Goal: Task Accomplishment & Management: Use online tool/utility

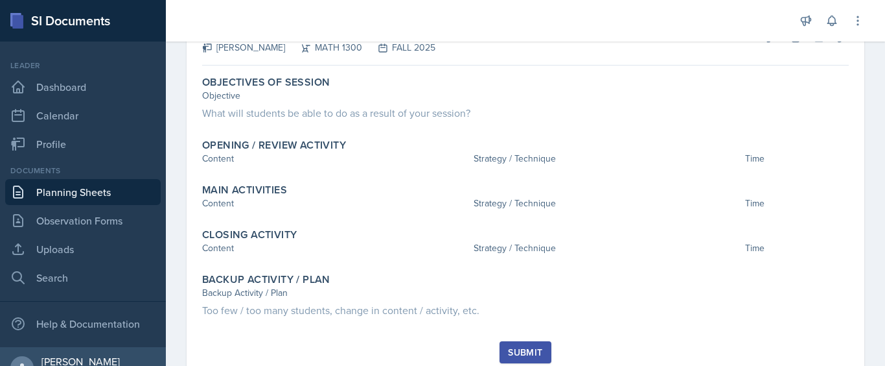
scroll to position [89, 0]
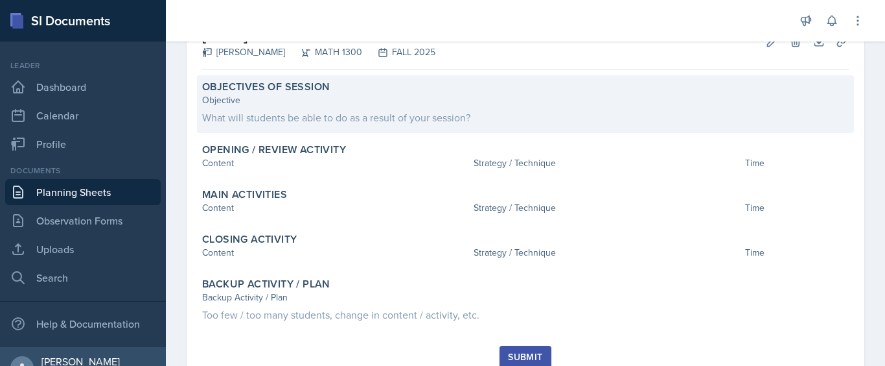
click at [483, 113] on div "What will students be able to do as a result of your session?" at bounding box center [525, 118] width 647 height 16
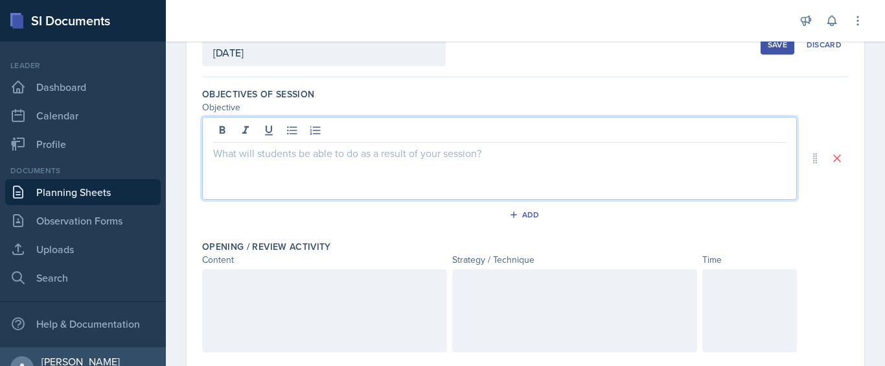
click at [464, 134] on div at bounding box center [499, 158] width 595 height 83
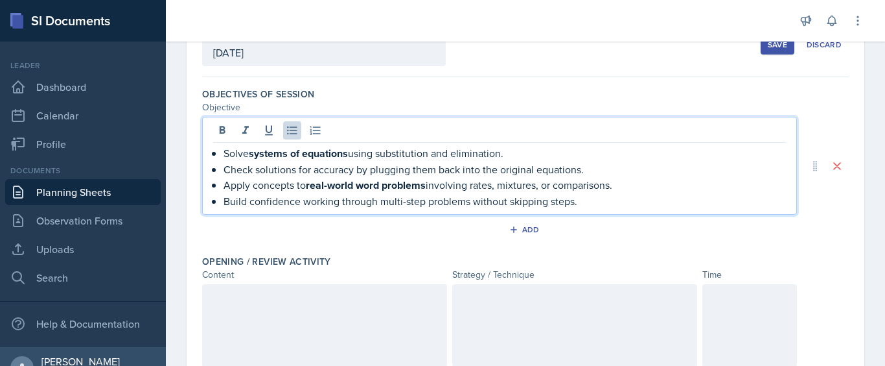
click at [222, 160] on div "Solve systems of equations using substitution and elimination. Check solutions …" at bounding box center [499, 177] width 573 height 64
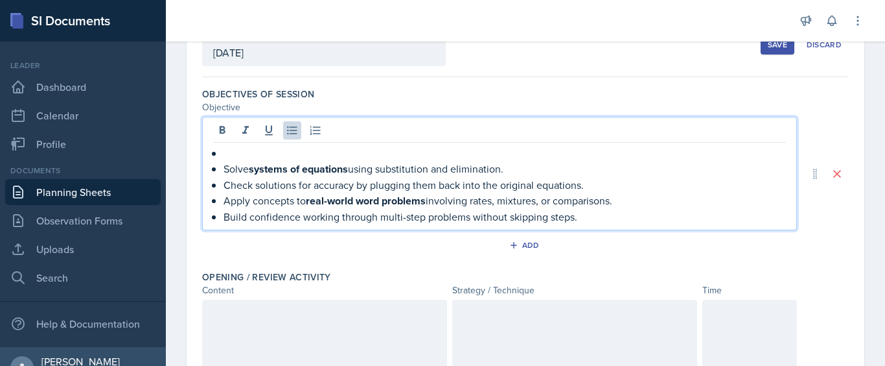
click at [242, 156] on p at bounding box center [505, 153] width 563 height 16
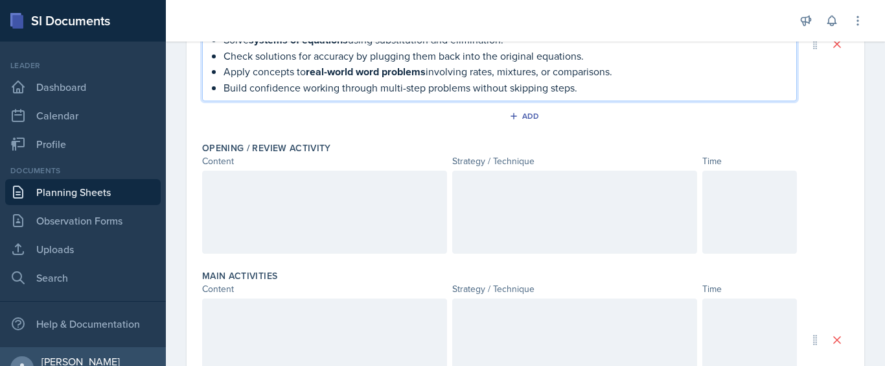
scroll to position [221, 0]
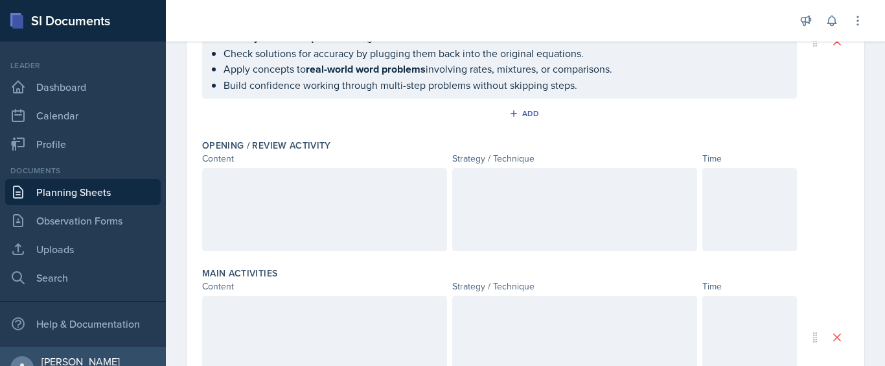
click at [559, 170] on div at bounding box center [574, 209] width 245 height 83
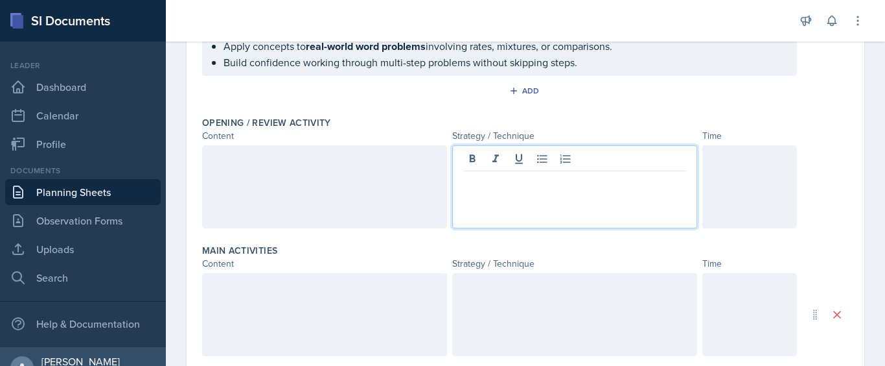
click at [358, 201] on div at bounding box center [324, 186] width 245 height 83
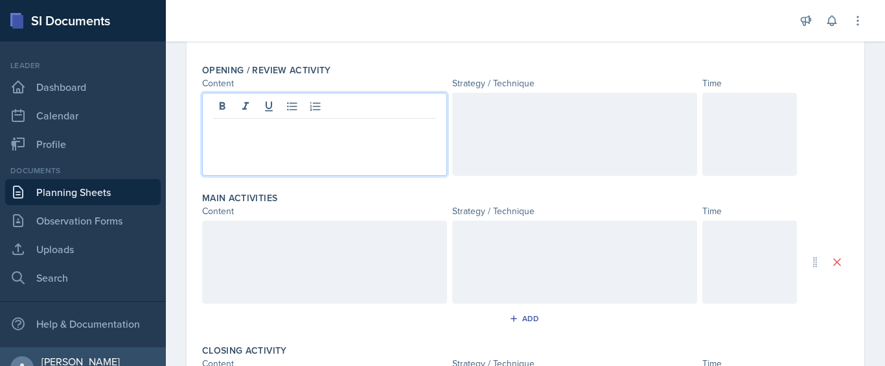
scroll to position [232, 0]
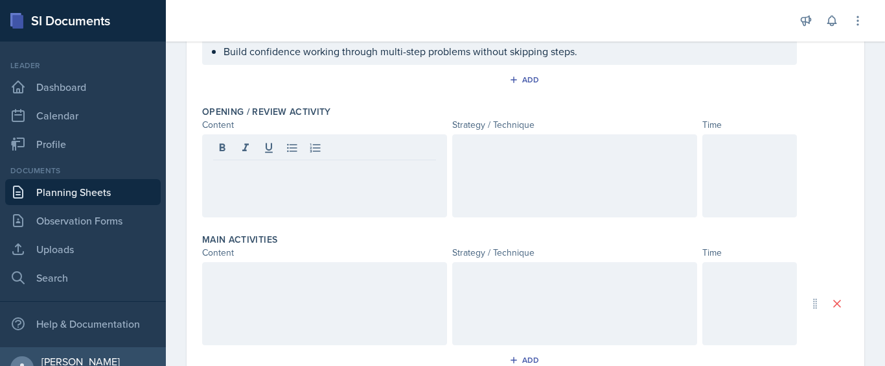
click at [369, 196] on div at bounding box center [324, 175] width 245 height 83
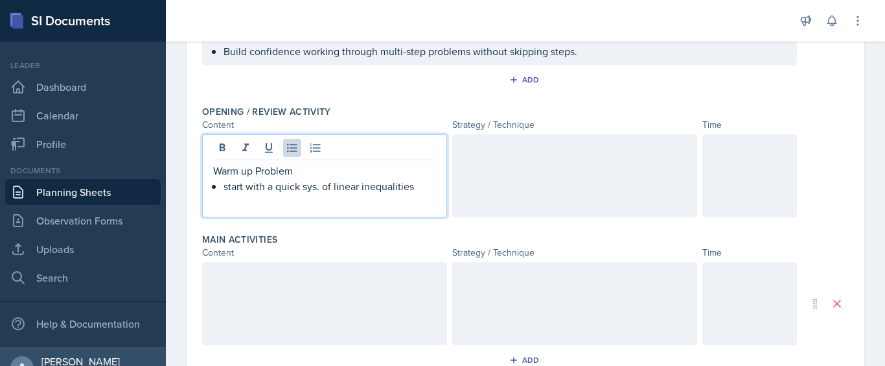
click at [225, 190] on p "start with a quick sys. of linear inequalities" at bounding box center [330, 186] width 213 height 16
click at [292, 196] on p "students start with a quick sys. of linear inequalities" at bounding box center [330, 193] width 213 height 31
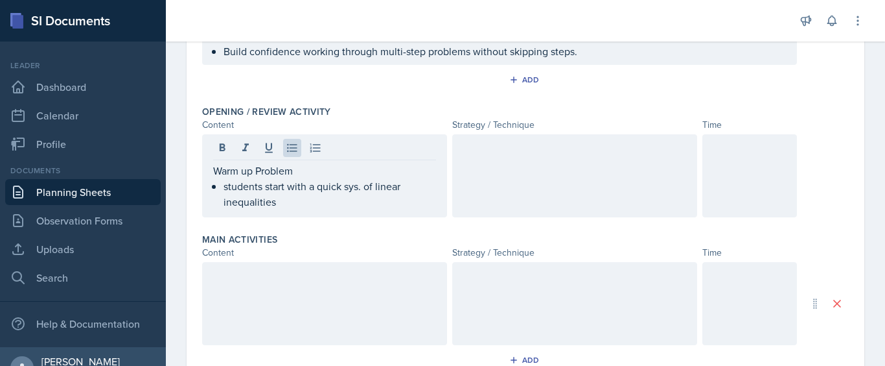
click at [576, 162] on div at bounding box center [574, 175] width 245 height 83
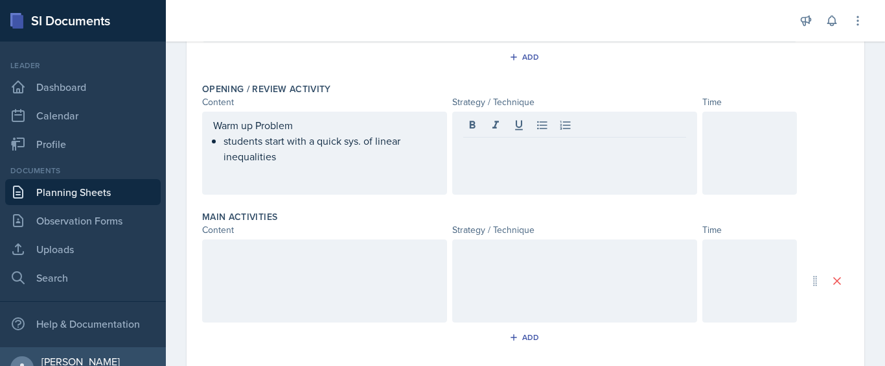
click at [787, 140] on div at bounding box center [750, 152] width 95 height 83
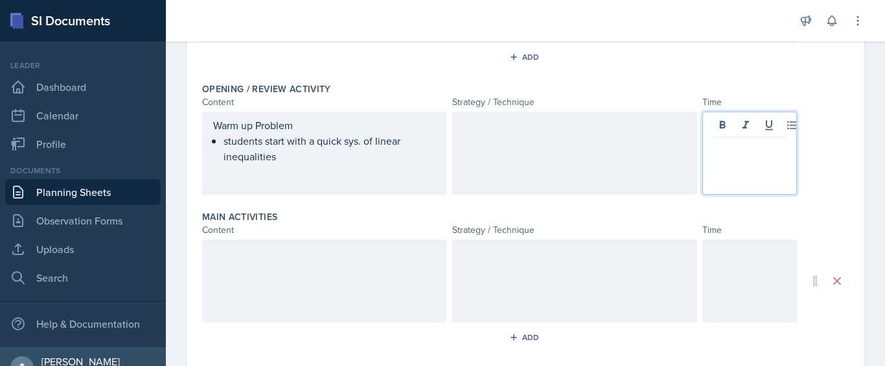
scroll to position [277, 0]
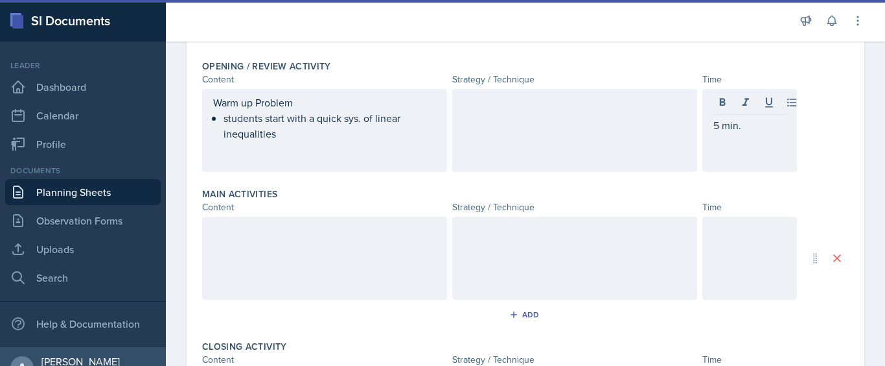
click at [548, 117] on div at bounding box center [574, 130] width 245 height 83
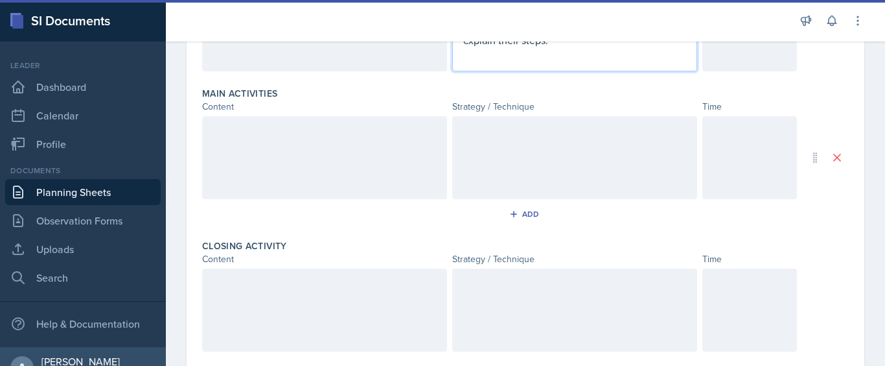
scroll to position [375, 0]
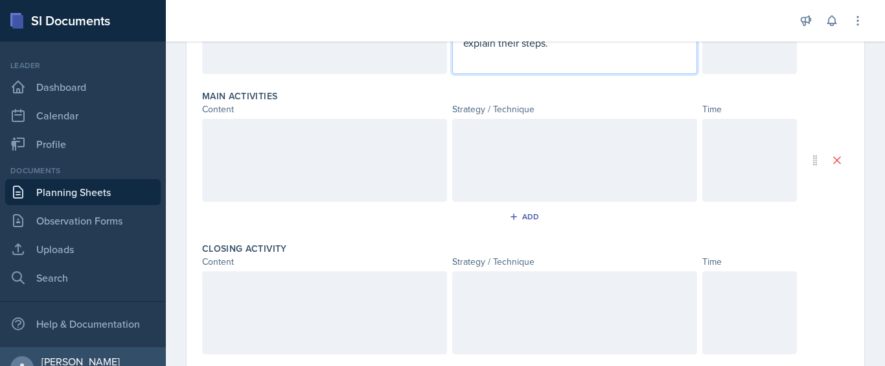
click at [311, 146] on div at bounding box center [324, 160] width 245 height 83
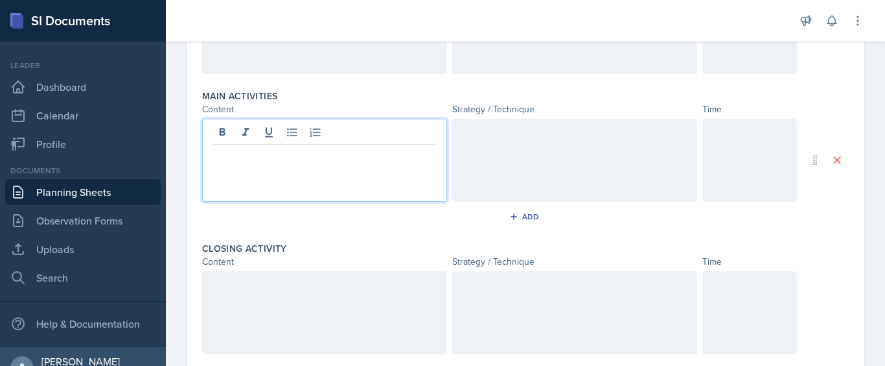
scroll to position [398, 0]
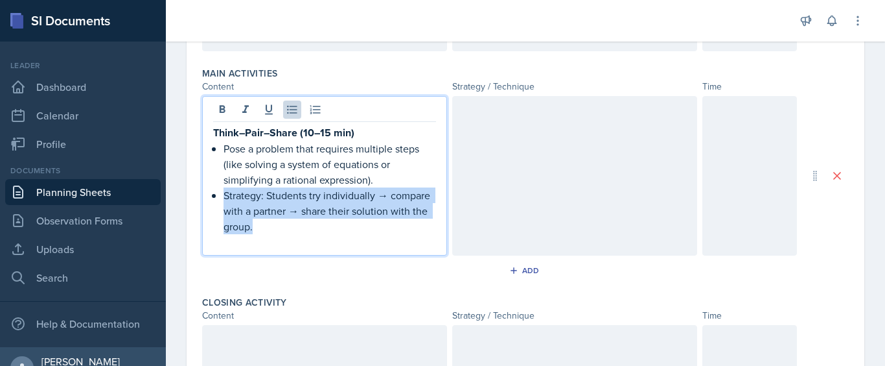
drag, startPoint x: 275, startPoint y: 222, endPoint x: 216, endPoint y: 198, distance: 64.5
click at [224, 198] on li "Strategy: Students try individually → compare with a partner → share their solu…" at bounding box center [330, 210] width 213 height 47
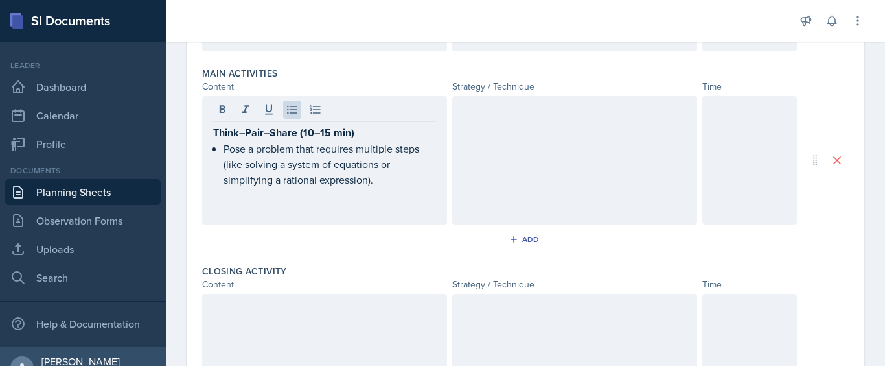
click at [573, 140] on div at bounding box center [574, 160] width 245 height 128
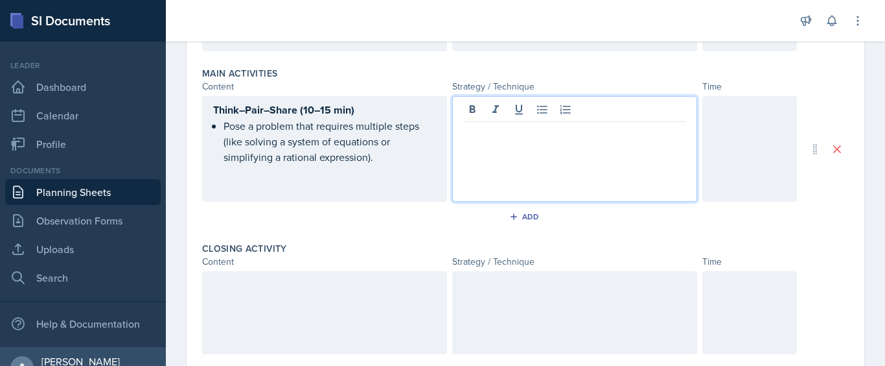
scroll to position [421, 0]
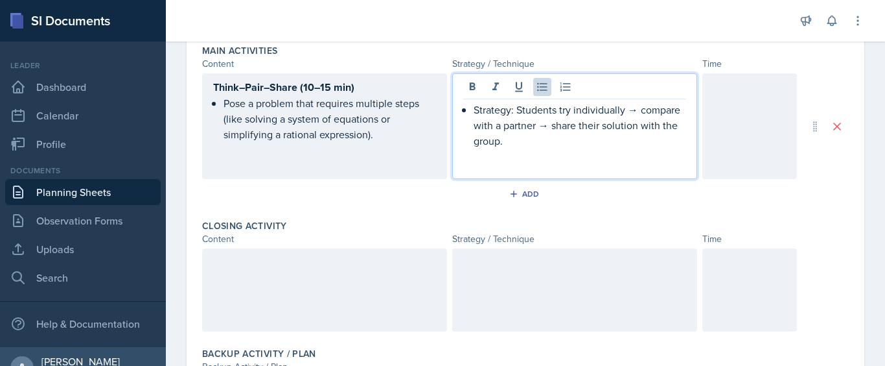
click at [464, 108] on div "Strategy: Students try individually → compare with a partner → share their solu…" at bounding box center [574, 133] width 223 height 62
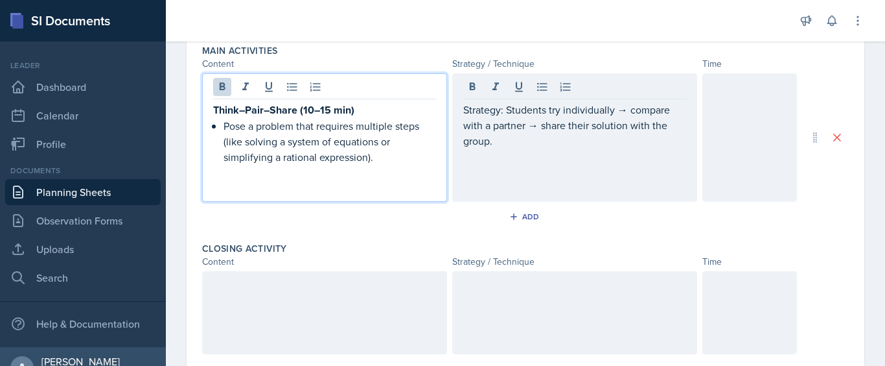
click at [358, 89] on div "Think–Pair–Share (10–15 min) Pose a problem that requires multiple steps (like …" at bounding box center [324, 137] width 245 height 128
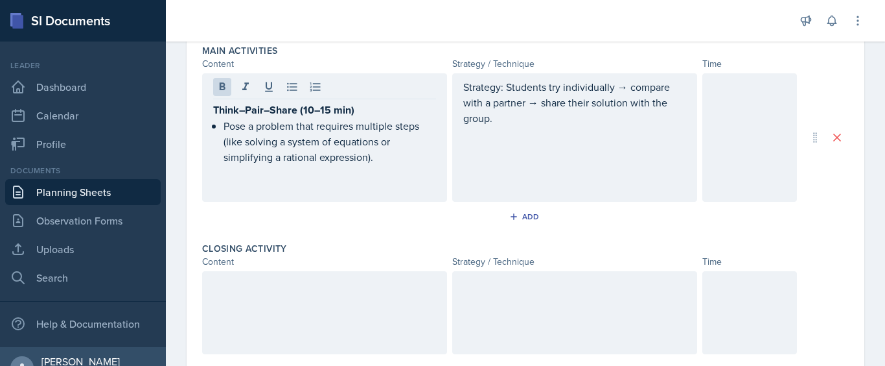
click at [358, 89] on div at bounding box center [324, 88] width 223 height 21
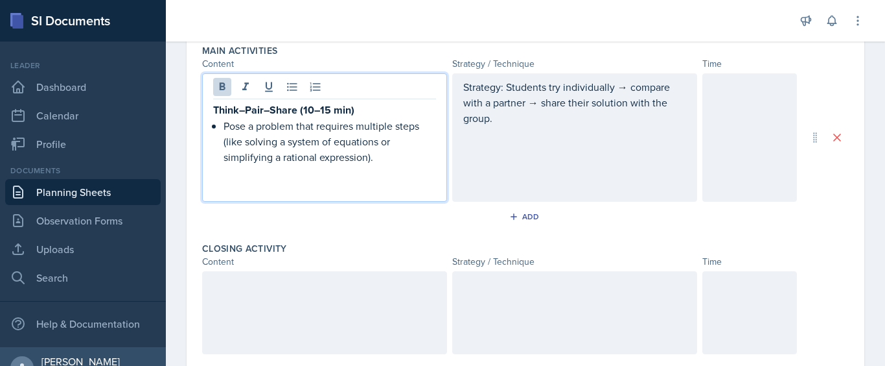
click at [357, 110] on p "Think–Pair–Share (10–15 min)" at bounding box center [324, 110] width 223 height 16
copy strong "Think–Pair–Share (10–15 min)"
click at [481, 135] on div "Strategy: Students try individually → compare with a partner → share their solu…" at bounding box center [574, 110] width 223 height 62
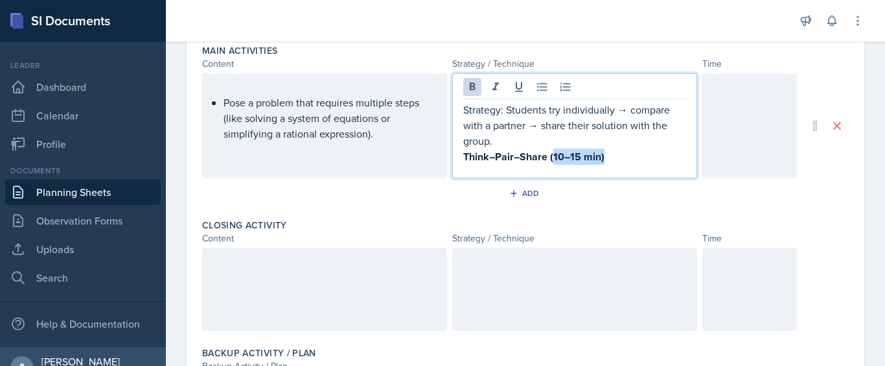
drag, startPoint x: 605, startPoint y: 160, endPoint x: 549, endPoint y: 160, distance: 55.7
click at [549, 160] on p "Think–Pair–Share (10–15 min)" at bounding box center [574, 156] width 223 height 16
click at [549, 160] on strong "Think–Pair–Share (10–15 min)" at bounding box center [533, 156] width 141 height 15
drag, startPoint x: 549, startPoint y: 160, endPoint x: 598, endPoint y: 159, distance: 49.3
click at [598, 159] on strong "Think–Pair–Share (10–15 min)" at bounding box center [533, 156] width 141 height 15
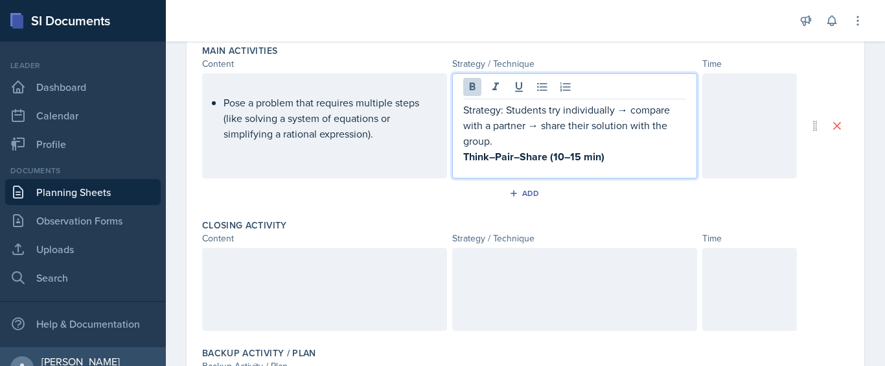
click at [597, 172] on div "Strategy: Students try individually → compare with a partner → share their solu…" at bounding box center [574, 125] width 245 height 105
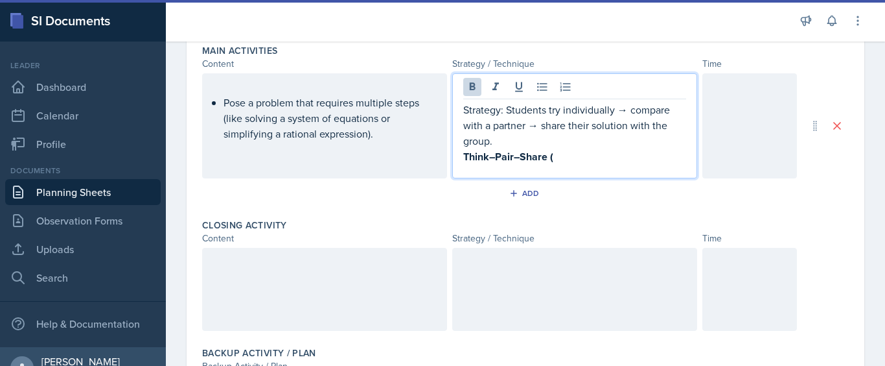
click at [716, 89] on div at bounding box center [750, 125] width 95 height 105
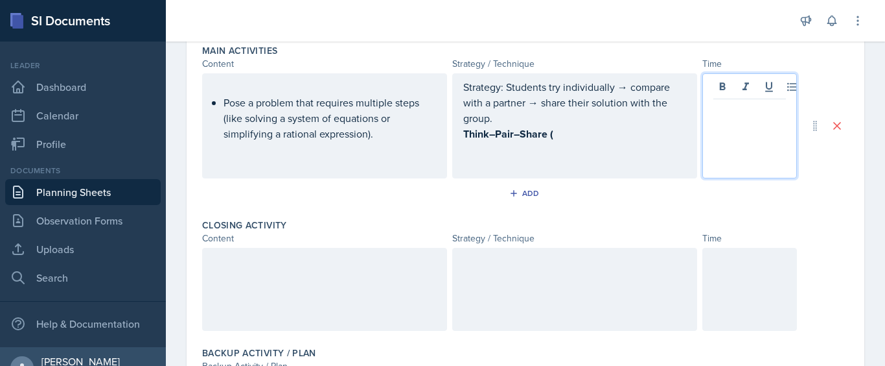
paste div
click at [755, 111] on p "10–15 min" at bounding box center [750, 110] width 73 height 16
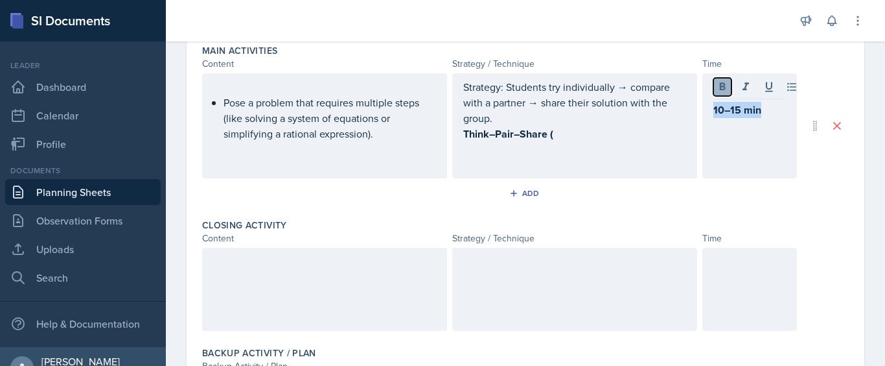
click at [716, 87] on icon at bounding box center [722, 86] width 13 height 13
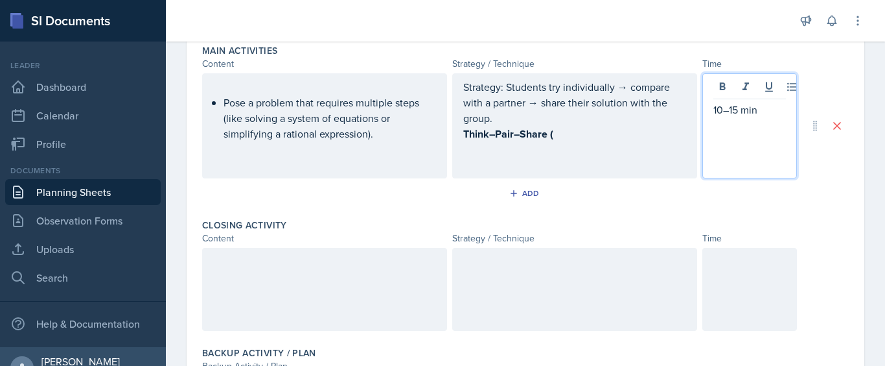
click at [598, 155] on div "Strategy: Students try individually → compare with a partner → share their solu…" at bounding box center [574, 125] width 245 height 105
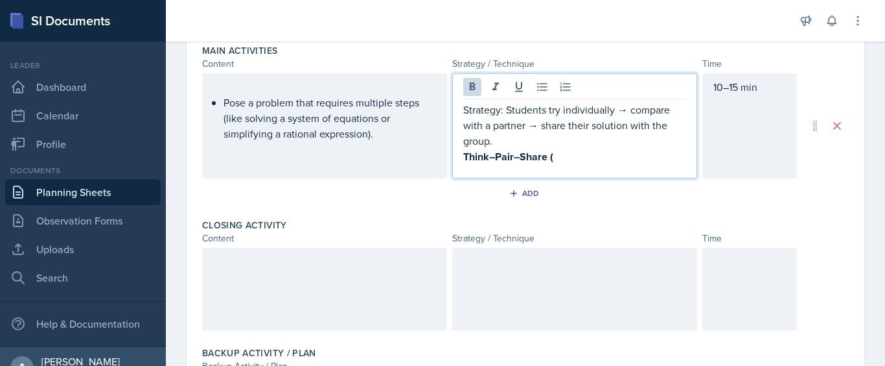
scroll to position [443, 0]
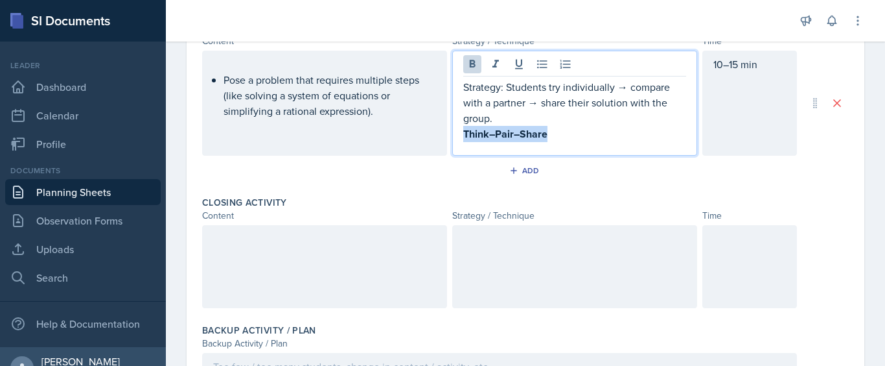
drag, startPoint x: 562, startPoint y: 137, endPoint x: 457, endPoint y: 135, distance: 105.0
click at [457, 135] on div "Strategy: Students try individually → compare with a partner → share their solu…" at bounding box center [574, 103] width 245 height 105
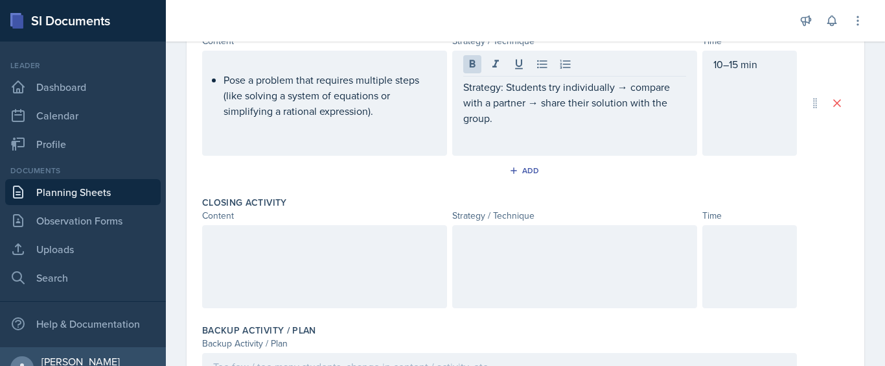
click at [455, 84] on div "Strategy: Students try individually → compare with a partner → share their solu…" at bounding box center [574, 103] width 245 height 105
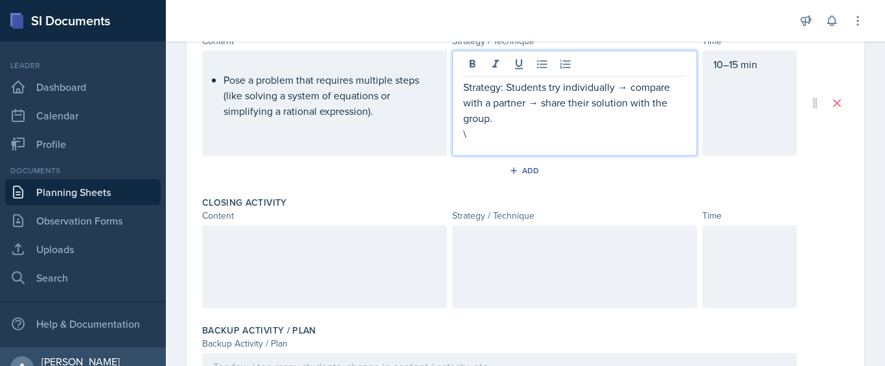
click at [455, 84] on div "Strategy: Students try individually → compare with a partner → share their solu…" at bounding box center [574, 103] width 245 height 105
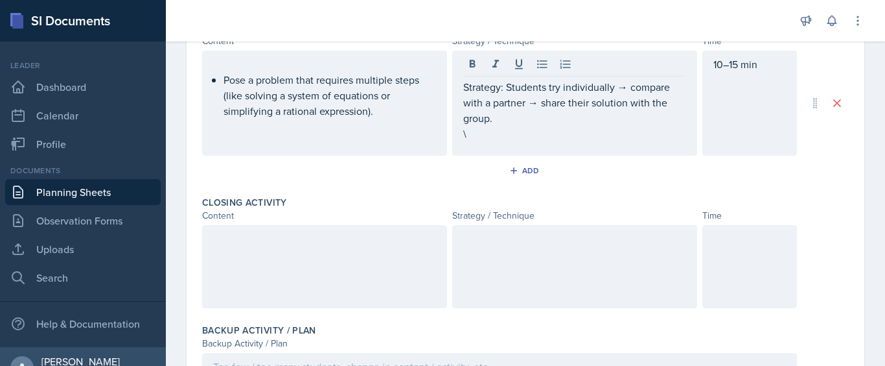
drag, startPoint x: 455, startPoint y: 84, endPoint x: 464, endPoint y: 88, distance: 9.6
click at [464, 88] on div "Strategy: Students try individually → compare with a partner → share their solu…" at bounding box center [574, 103] width 245 height 105
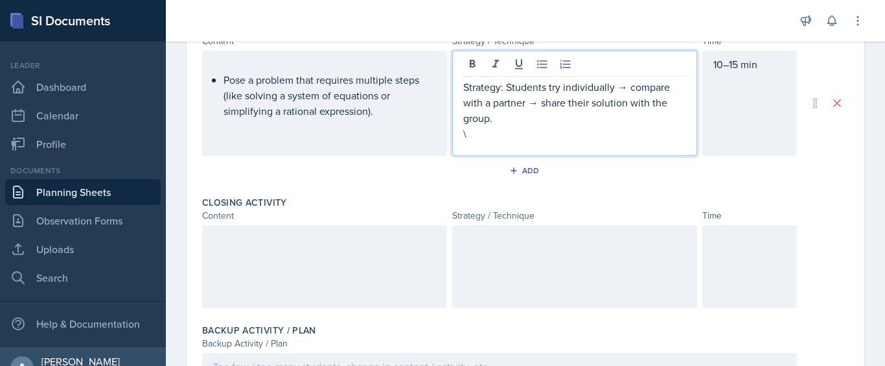
click at [463, 87] on p "Strategy: Students try individually → compare with a partner → share their solu…" at bounding box center [574, 102] width 223 height 47
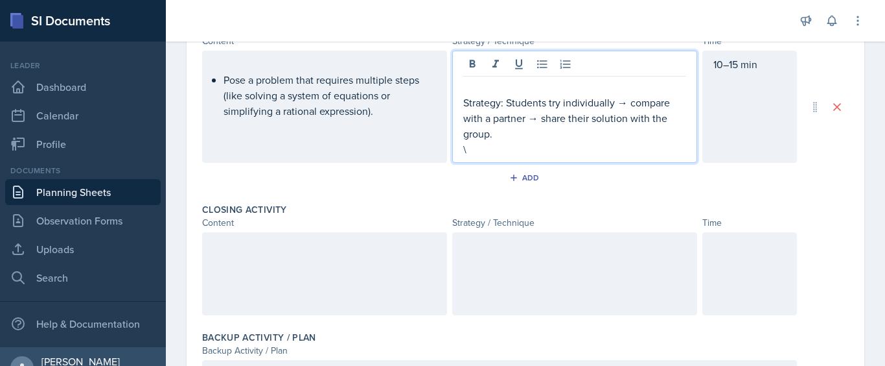
click at [484, 89] on p at bounding box center [574, 87] width 223 height 16
click at [469, 153] on p "\" at bounding box center [574, 150] width 223 height 16
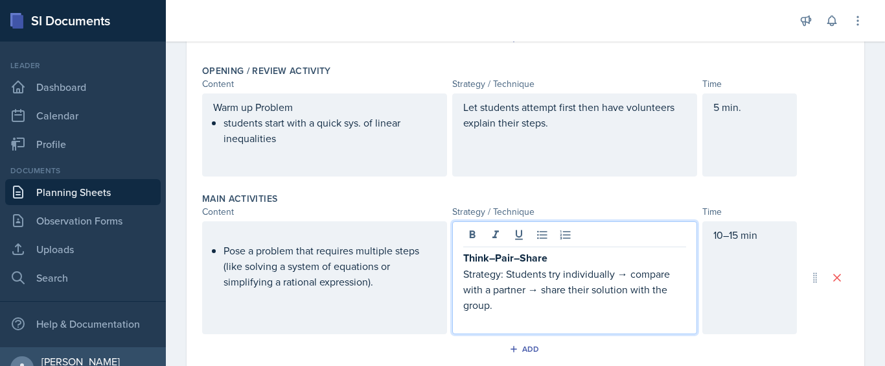
scroll to position [270, 0]
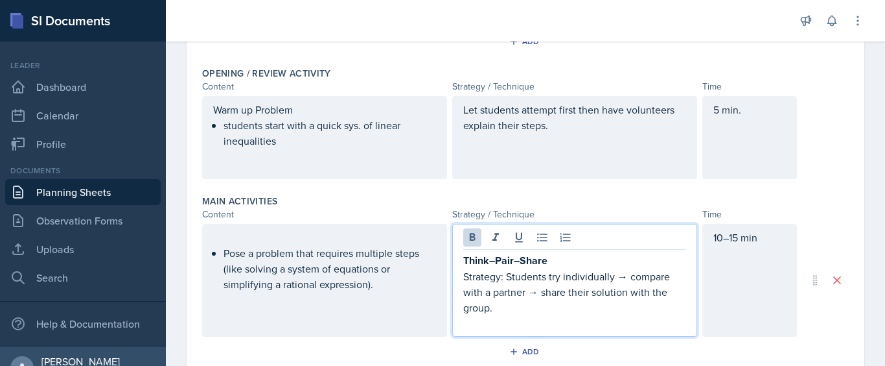
click at [543, 262] on p "Think–Pair–Share" at bounding box center [574, 260] width 223 height 16
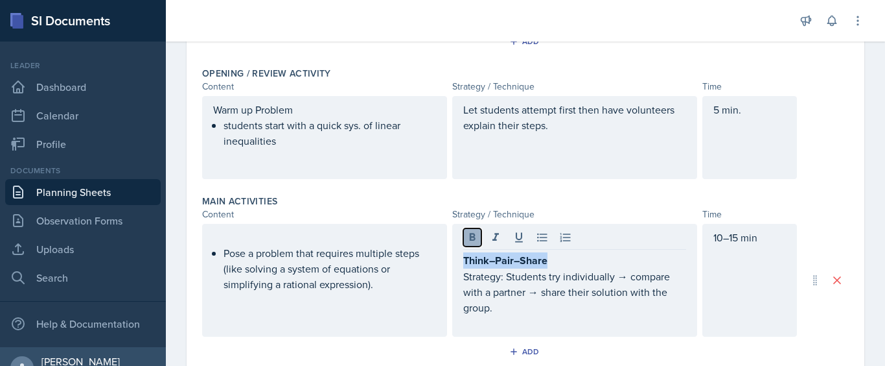
click at [470, 239] on icon at bounding box center [473, 237] width 6 height 8
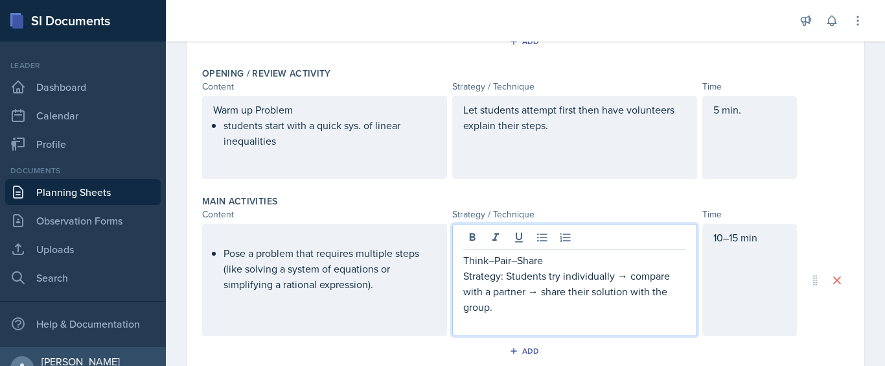
click at [222, 257] on div "Pose a problem that requires multiple steps (like solving a system of equations…" at bounding box center [324, 275] width 223 height 93
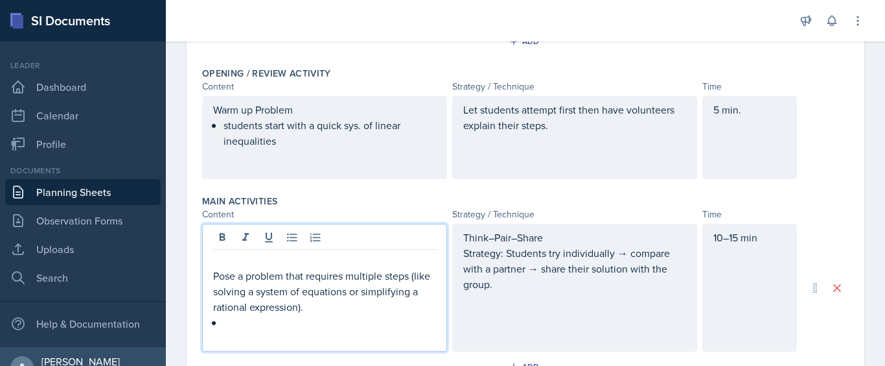
click at [271, 325] on p at bounding box center [330, 322] width 213 height 16
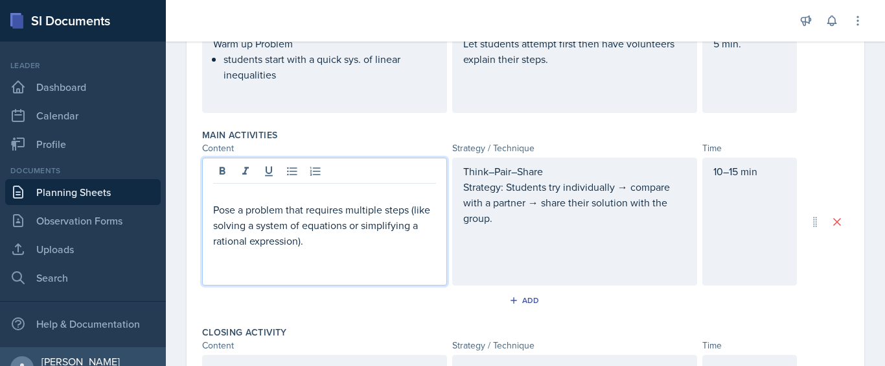
scroll to position [339, 0]
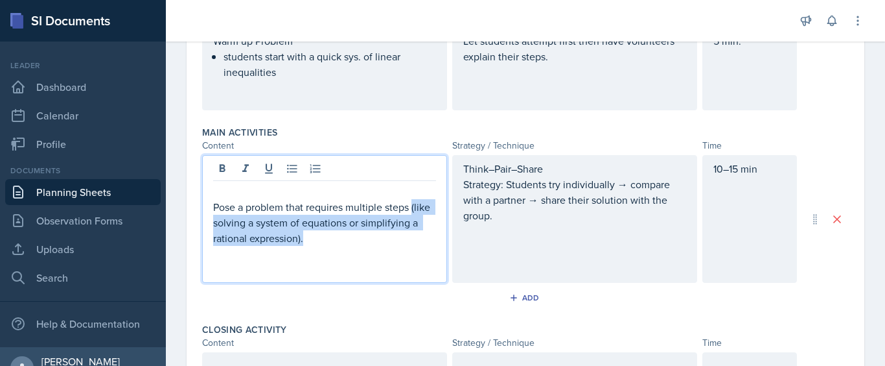
drag, startPoint x: 414, startPoint y: 207, endPoint x: 413, endPoint y: 232, distance: 25.3
click at [413, 232] on p "Pose a problem that requires multiple steps (like solving a system of equations…" at bounding box center [324, 222] width 223 height 47
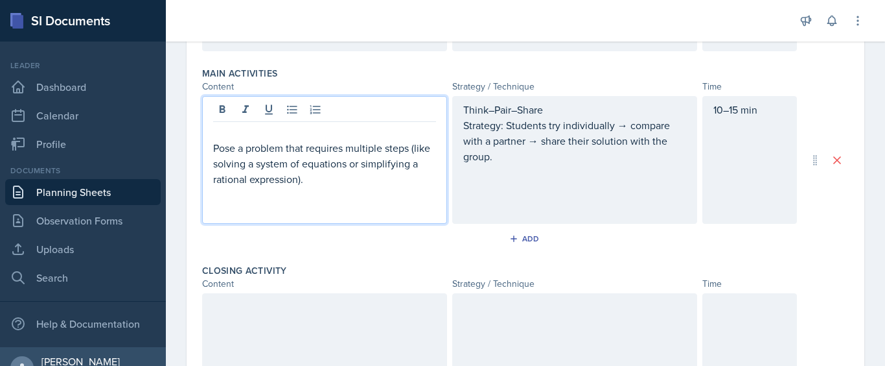
scroll to position [377, 0]
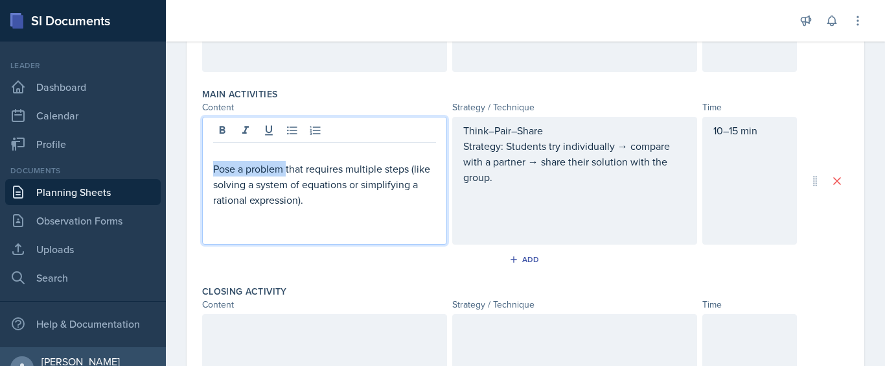
drag, startPoint x: 287, startPoint y: 170, endPoint x: 179, endPoint y: 174, distance: 107.7
click at [179, 174] on div "Date [DATE] [DATE] 31 1 2 3 4 5 6 7 8 9 10 11 12 13 14 15 16 17 18 19 20 21 22 …" at bounding box center [526, 151] width 720 height 852
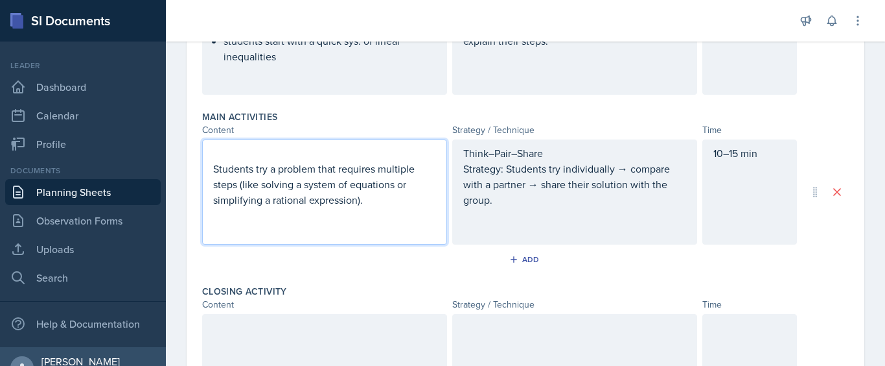
click at [384, 196] on p "Students try a problem that requires multiple steps (like solving a system of e…" at bounding box center [324, 184] width 223 height 47
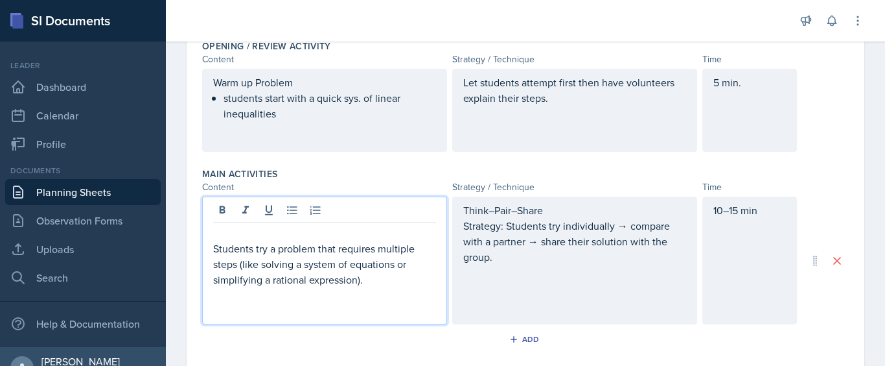
scroll to position [320, 0]
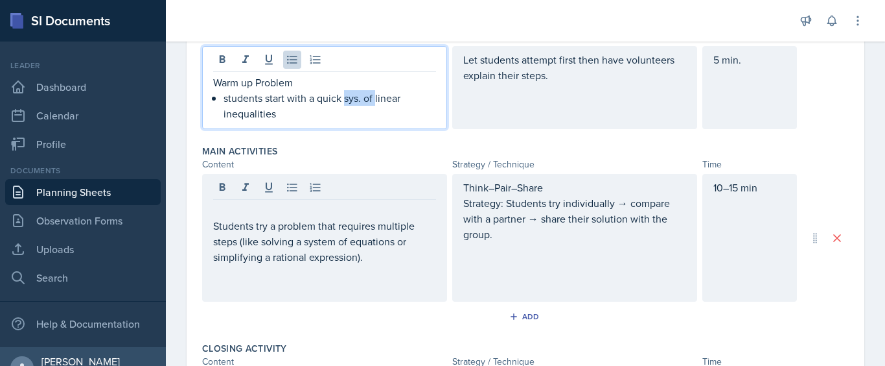
drag, startPoint x: 376, startPoint y: 100, endPoint x: 344, endPoint y: 102, distance: 31.8
click at [344, 102] on p "students start with a quick sys. of linear inequalities" at bounding box center [330, 105] width 213 height 31
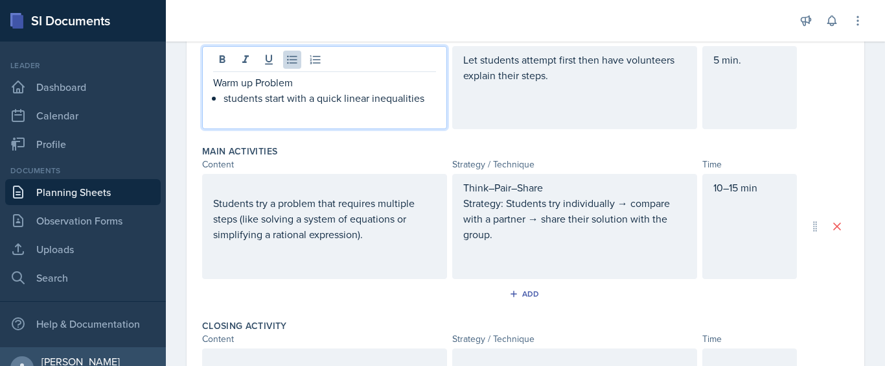
click at [428, 100] on p "students start with a quick linear inequalities" at bounding box center [330, 98] width 213 height 16
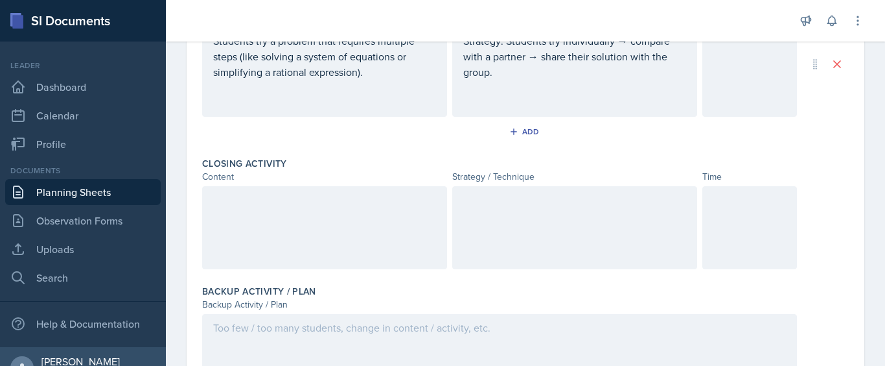
scroll to position [498, 0]
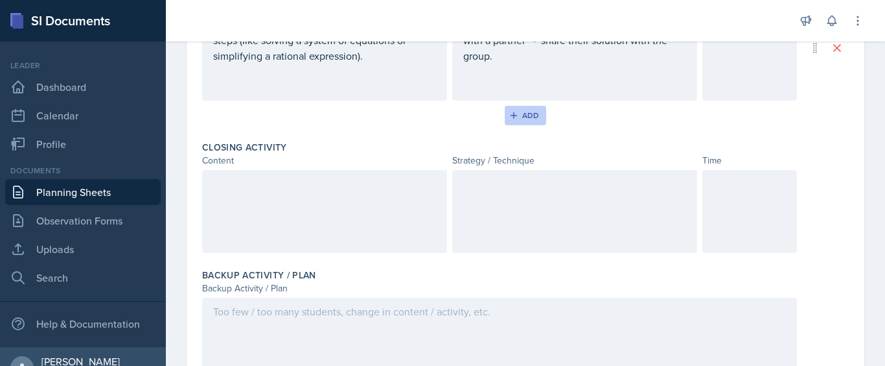
click at [513, 111] on icon "button" at bounding box center [514, 115] width 9 height 9
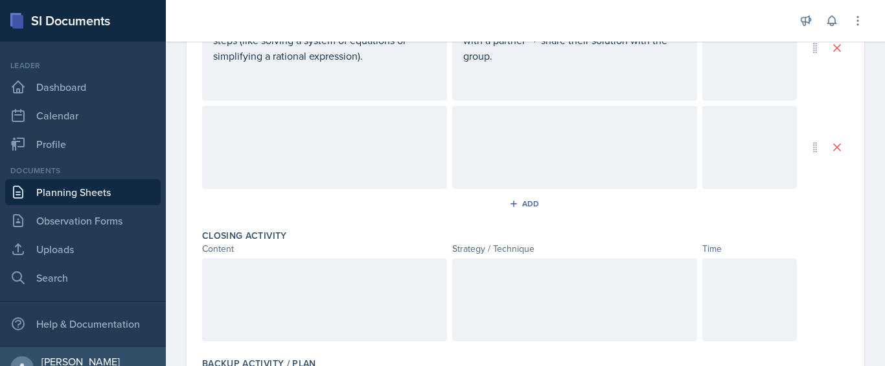
click at [312, 99] on div "Students try a problem that requires multiple steps (like solving a system of e…" at bounding box center [324, 47] width 245 height 105
click at [371, 167] on div at bounding box center [324, 147] width 245 height 83
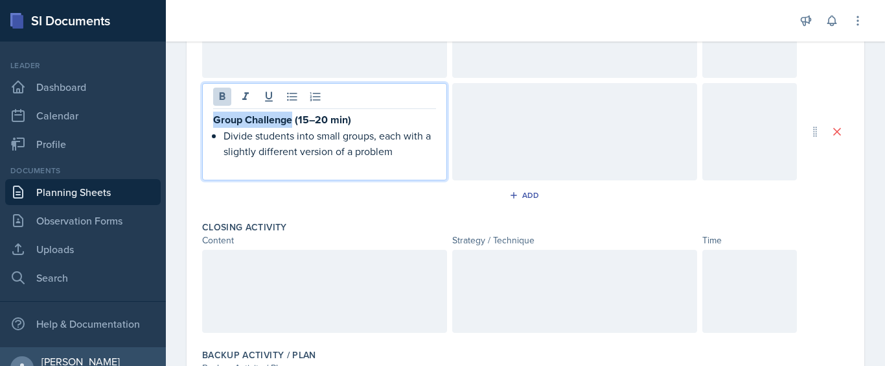
drag, startPoint x: 294, startPoint y: 121, endPoint x: 202, endPoint y: 127, distance: 92.3
click at [202, 127] on div "Date [DATE] [DATE] 31 1 2 3 4 5 6 7 8 9 10 11 12 13 14 15 16 17 18 19 20 21 22 …" at bounding box center [526, 31] width 678 height 900
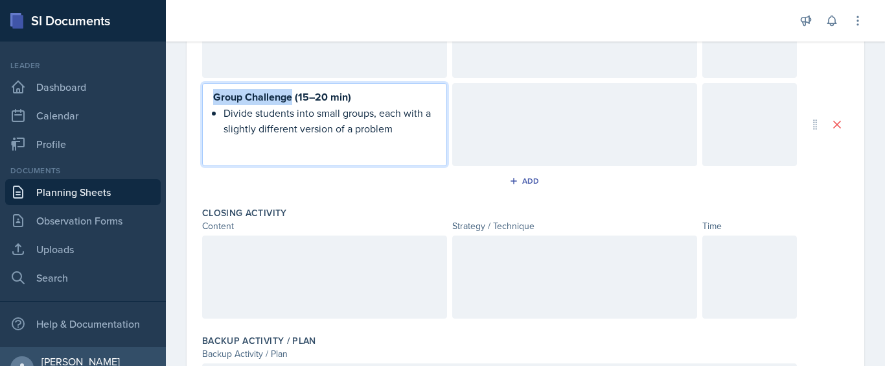
scroll to position [498, 0]
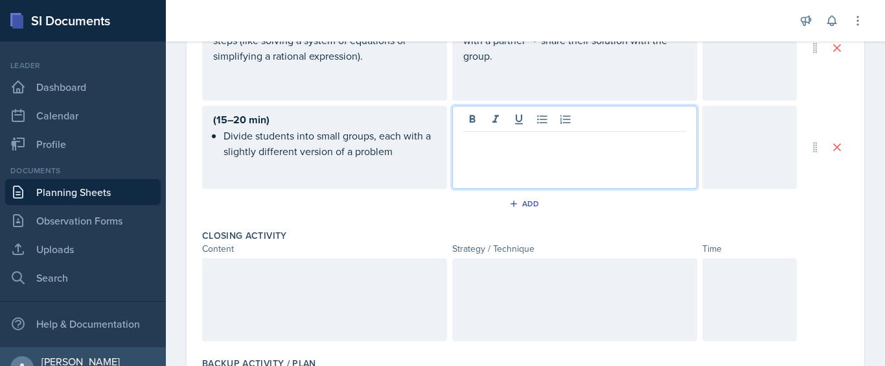
click at [518, 115] on div at bounding box center [574, 147] width 245 height 83
click at [545, 178] on div "Group Challenge" at bounding box center [574, 147] width 245 height 83
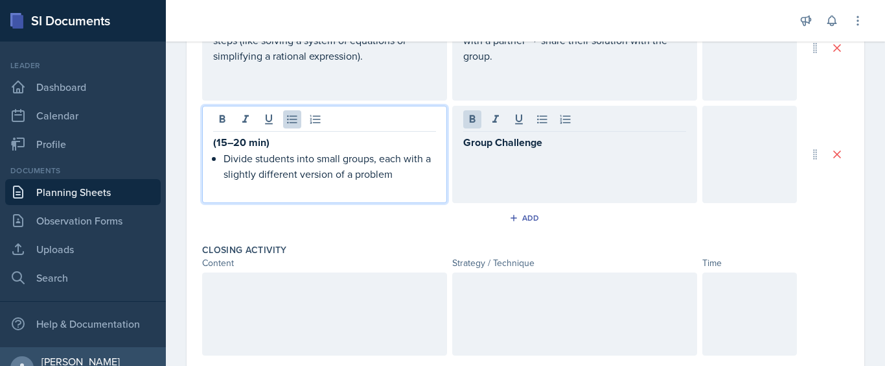
click at [226, 132] on div "(15–20 min) Divide students into small groups, each with a slightly different v…" at bounding box center [324, 154] width 245 height 97
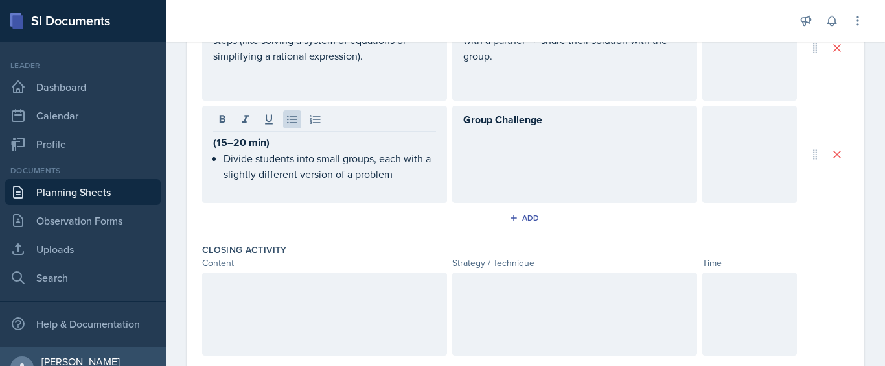
click at [211, 146] on div "(15–20 min) Divide students into small groups, each with a slightly different v…" at bounding box center [324, 154] width 245 height 97
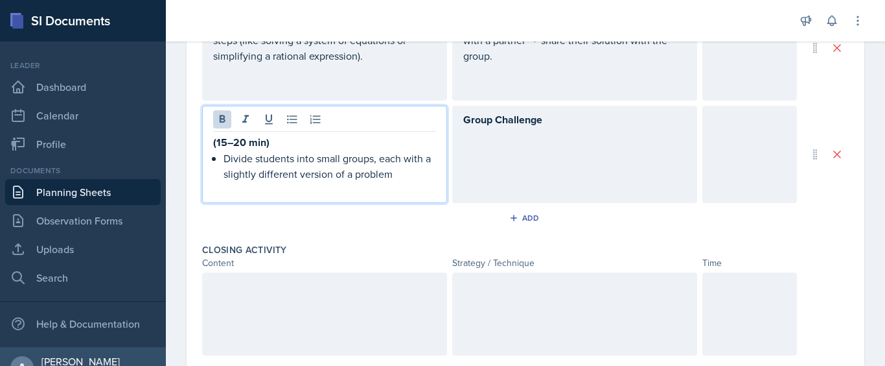
click at [214, 140] on strong "(15–20 min)" at bounding box center [241, 142] width 56 height 15
drag, startPoint x: 359, startPoint y: 145, endPoint x: 297, endPoint y: 141, distance: 62.4
click at [297, 141] on p "Group Challenge (15–20 min)" at bounding box center [324, 142] width 223 height 16
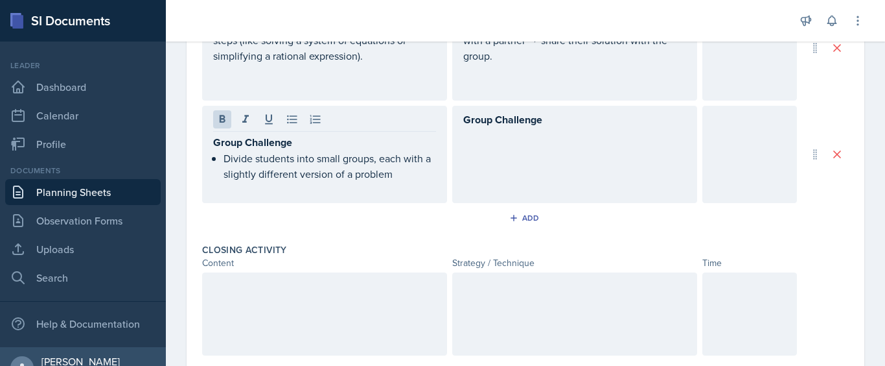
click at [686, 146] on div "Group Challenge" at bounding box center [574, 154] width 245 height 97
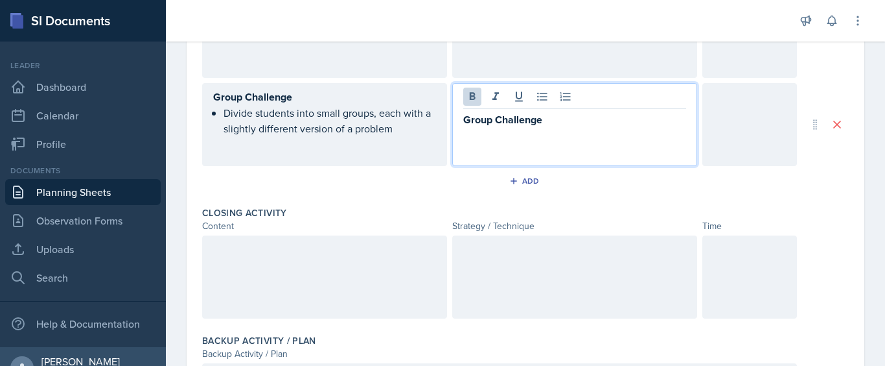
click at [720, 134] on div at bounding box center [750, 124] width 95 height 83
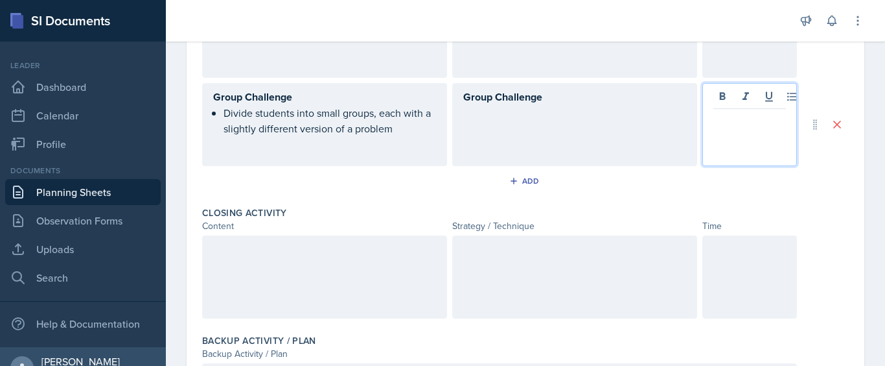
scroll to position [544, 0]
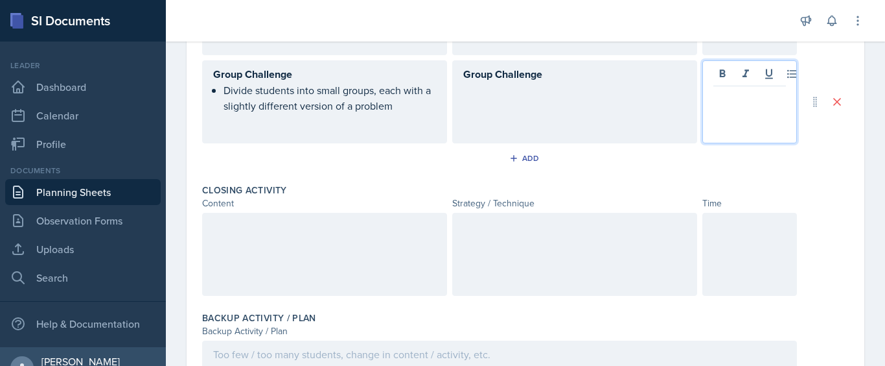
paste div
click at [714, 97] on strong "(15–20 min" at bounding box center [740, 96] width 53 height 15
click at [767, 98] on p "15–20 min" at bounding box center [750, 97] width 73 height 16
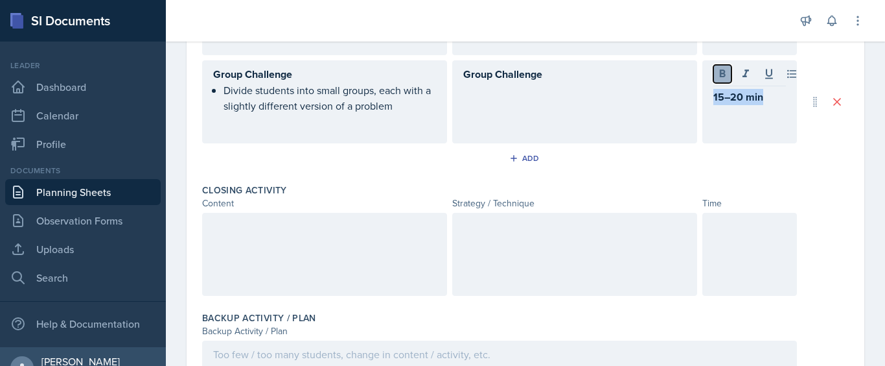
click at [714, 80] on button at bounding box center [723, 74] width 18 height 18
click at [530, 99] on div "Group Challenge" at bounding box center [574, 101] width 245 height 83
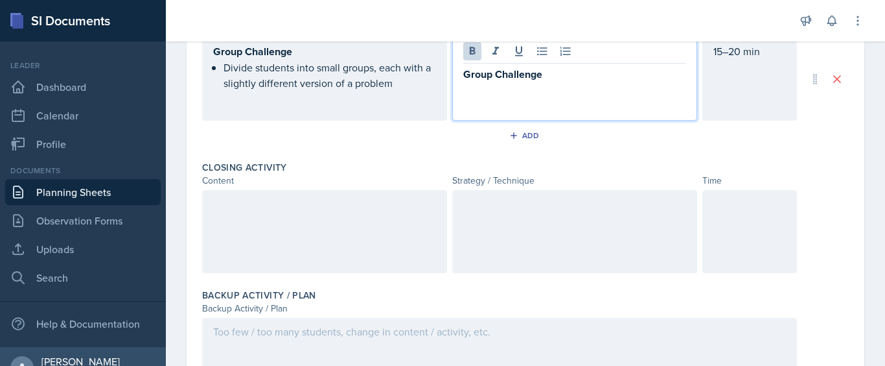
drag, startPoint x: 553, startPoint y: 80, endPoint x: 443, endPoint y: 83, distance: 110.2
click at [443, 83] on div "Group Challenge Divide students into small groups, each with a slightly differe…" at bounding box center [499, 79] width 595 height 83
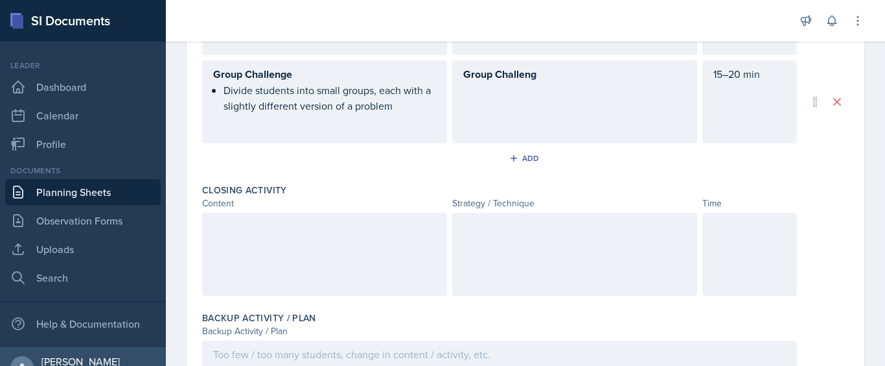
click at [545, 89] on div "Group Challeng" at bounding box center [574, 101] width 245 height 83
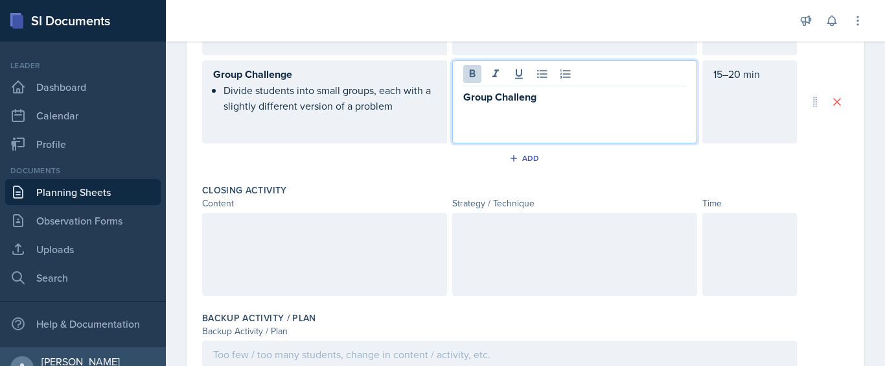
scroll to position [567, 0]
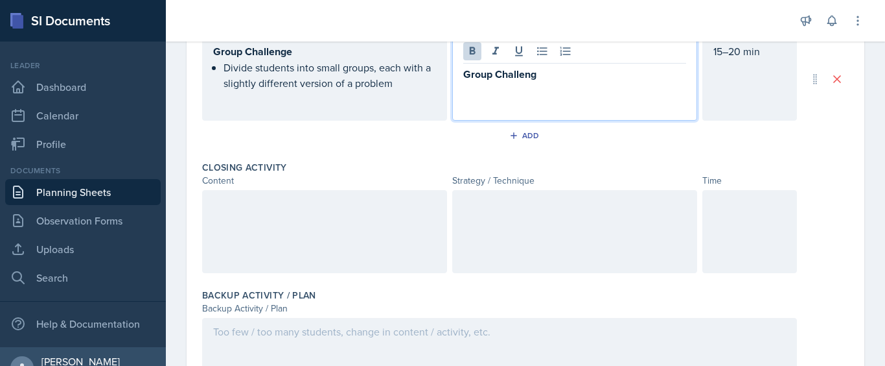
click at [545, 89] on div "Group Challeng" at bounding box center [574, 79] width 245 height 83
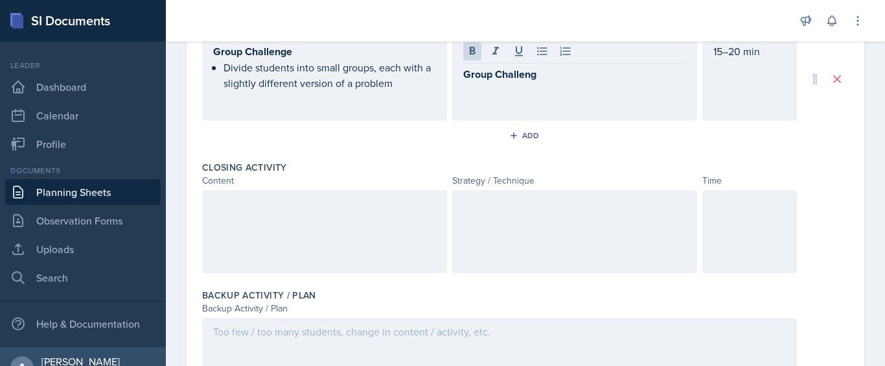
click at [545, 89] on div "Group Challeng" at bounding box center [574, 79] width 245 height 83
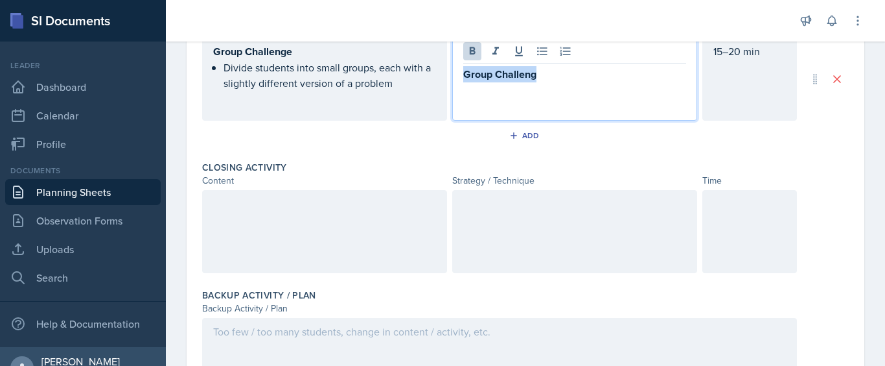
drag, startPoint x: 549, startPoint y: 78, endPoint x: 444, endPoint y: 81, distance: 105.0
click at [444, 81] on div "Group Challenge Divide students into small groups, each with a slightly differe…" at bounding box center [499, 79] width 595 height 83
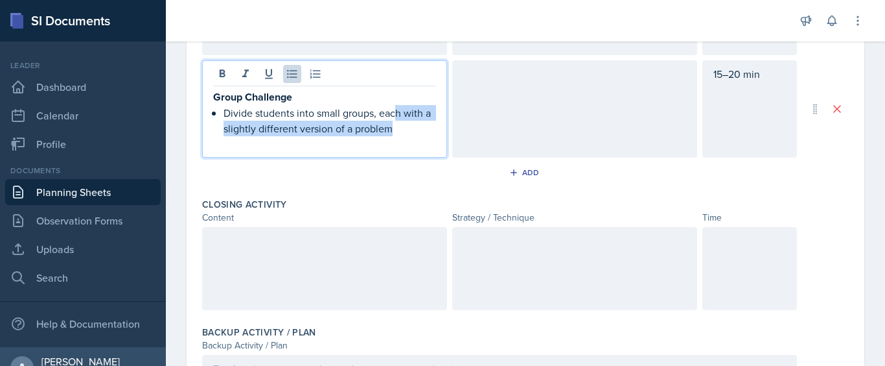
drag, startPoint x: 398, startPoint y: 107, endPoint x: 390, endPoint y: 126, distance: 20.9
click at [390, 126] on p "Divide students into small groups, each with a slightly different version of a …" at bounding box center [330, 120] width 213 height 31
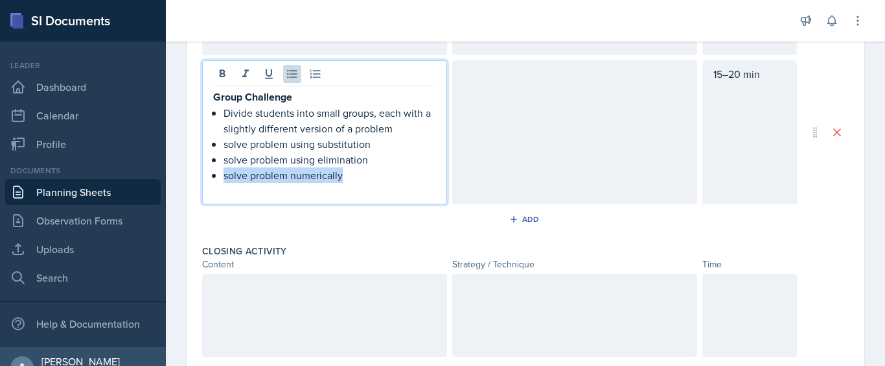
drag, startPoint x: 353, startPoint y: 172, endPoint x: 220, endPoint y: 180, distance: 132.5
click at [220, 180] on div "Group Challenge Divide students into small groups, each with a slightly differe…" at bounding box center [324, 144] width 223 height 110
click at [303, 105] on p "Divide students into small groups, each with a slightly different version of a …" at bounding box center [330, 120] width 213 height 31
click at [296, 95] on p "Group Challenge" at bounding box center [324, 97] width 223 height 16
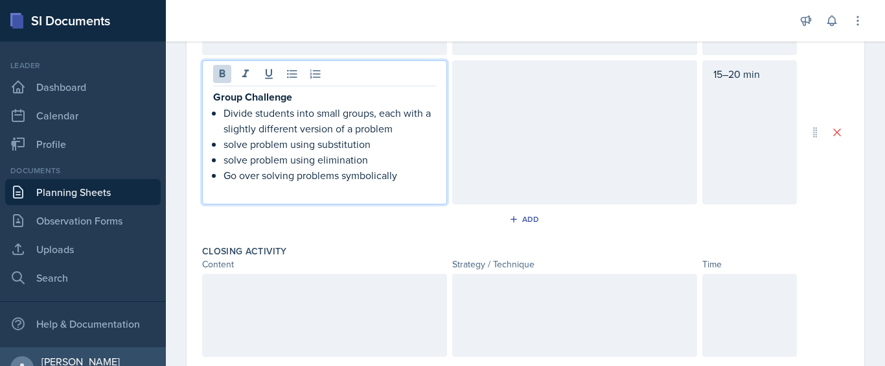
click at [296, 95] on p "Group Challenge" at bounding box center [324, 97] width 223 height 16
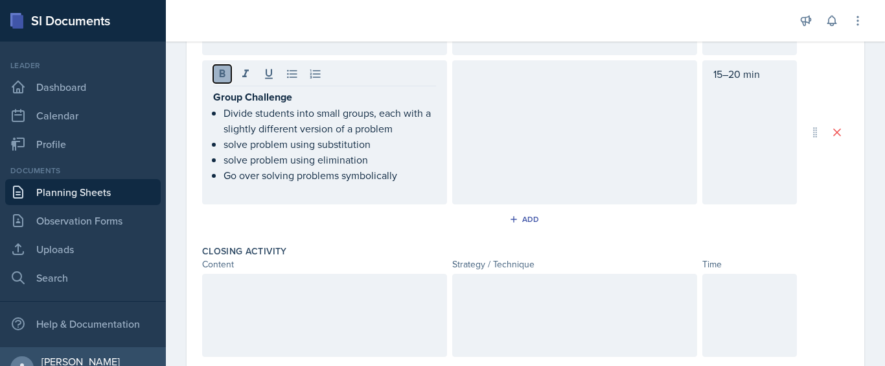
click at [220, 74] on icon at bounding box center [223, 73] width 6 height 8
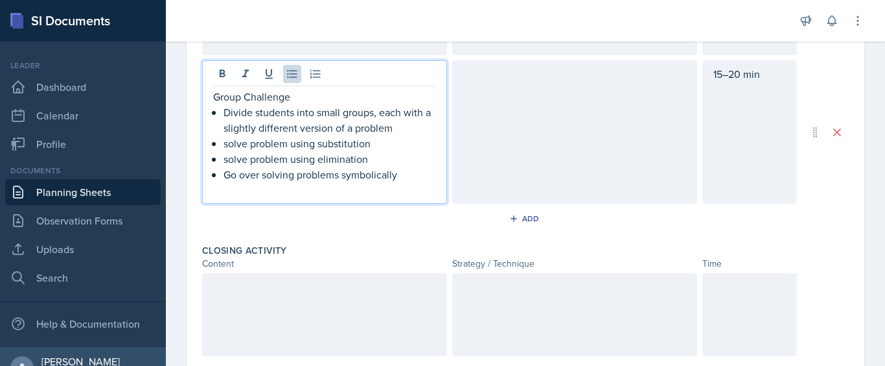
click at [386, 171] on p "Go over solving problems symbolically" at bounding box center [330, 175] width 213 height 16
click at [441, 174] on div "Group Challenge Divide students into small groups, each with a slightly differe…" at bounding box center [324, 131] width 245 height 143
click at [508, 148] on div at bounding box center [574, 131] width 245 height 143
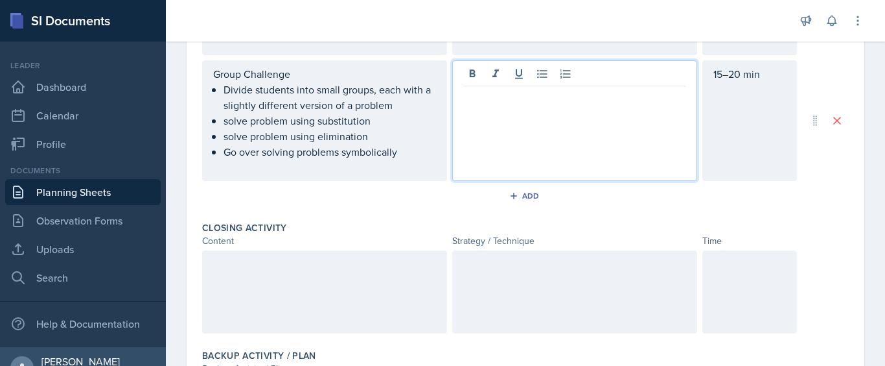
scroll to position [567, 0]
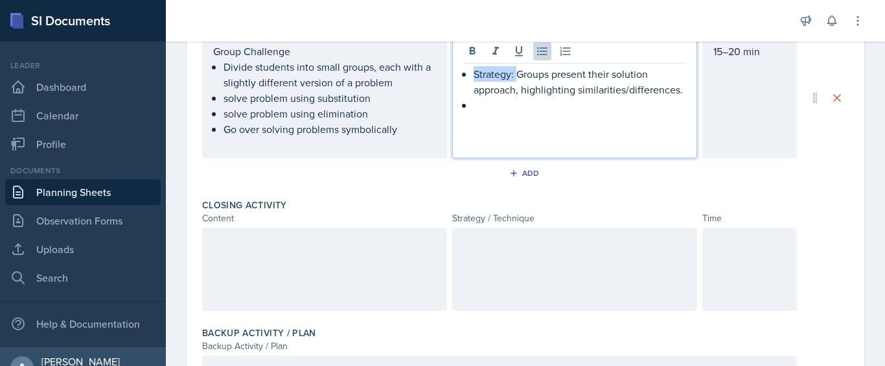
drag, startPoint x: 513, startPoint y: 78, endPoint x: 458, endPoint y: 79, distance: 55.1
click at [474, 79] on li "Strategy: Groups present their solution approach, highlighting similarities/dif…" at bounding box center [580, 81] width 213 height 31
click at [476, 106] on p at bounding box center [580, 105] width 213 height 16
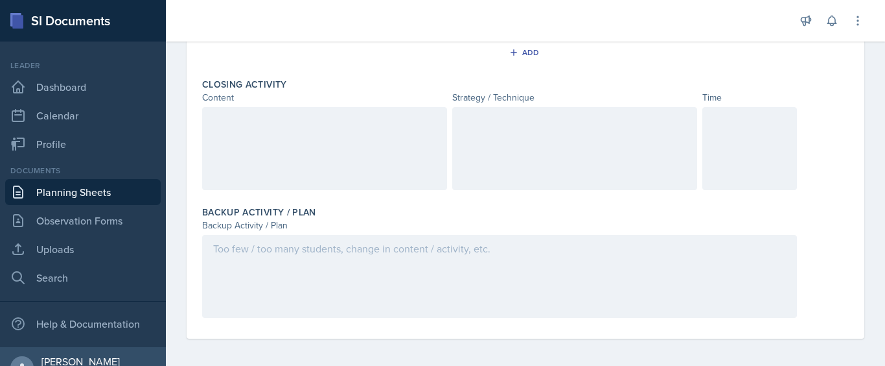
scroll to position [689, 0]
click at [330, 157] on div at bounding box center [324, 146] width 245 height 83
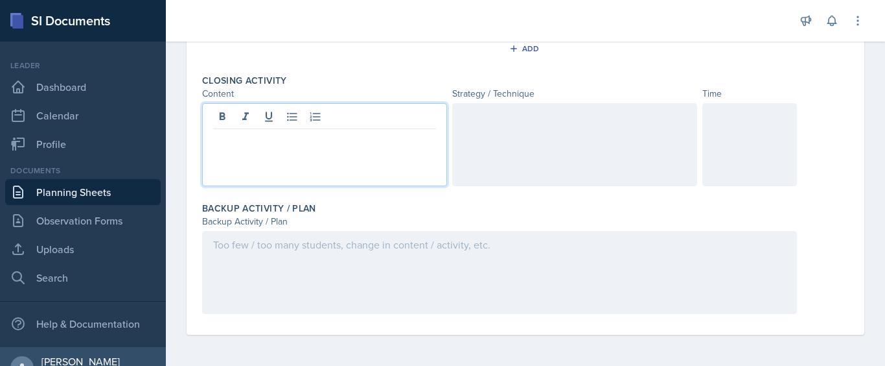
scroll to position [712, 0]
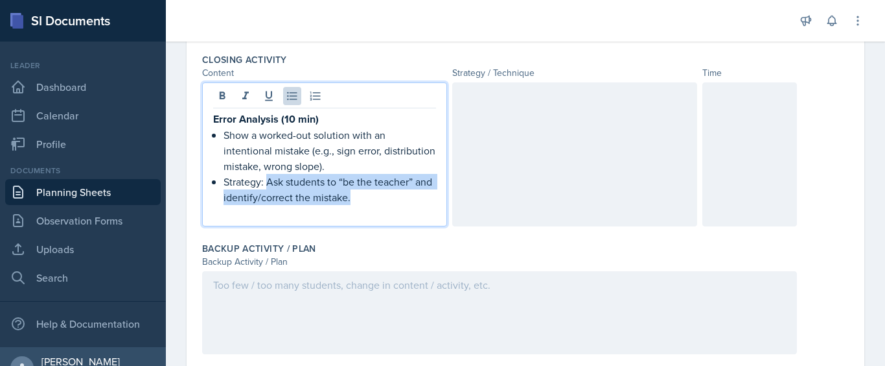
drag, startPoint x: 377, startPoint y: 196, endPoint x: 266, endPoint y: 178, distance: 112.2
click at [266, 178] on p "Strategy: Ask students to “be the teacher” and identify/correct the mistake." at bounding box center [330, 189] width 213 height 31
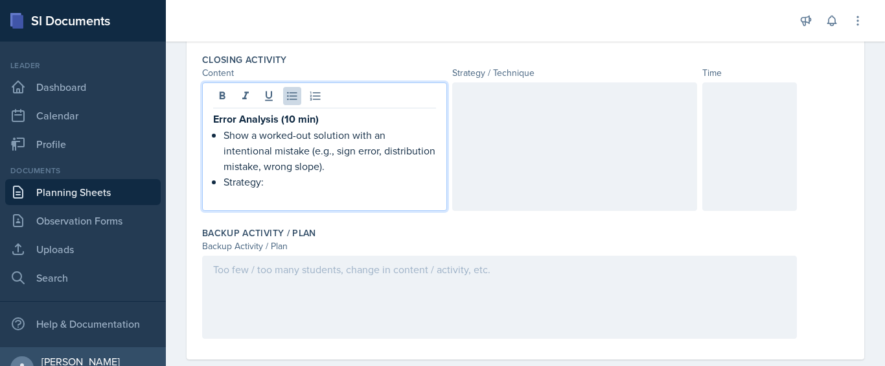
click at [507, 106] on div at bounding box center [574, 146] width 245 height 128
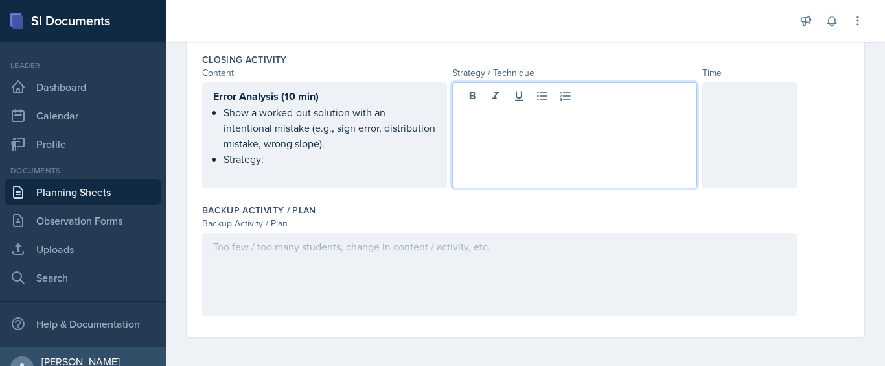
scroll to position [714, 0]
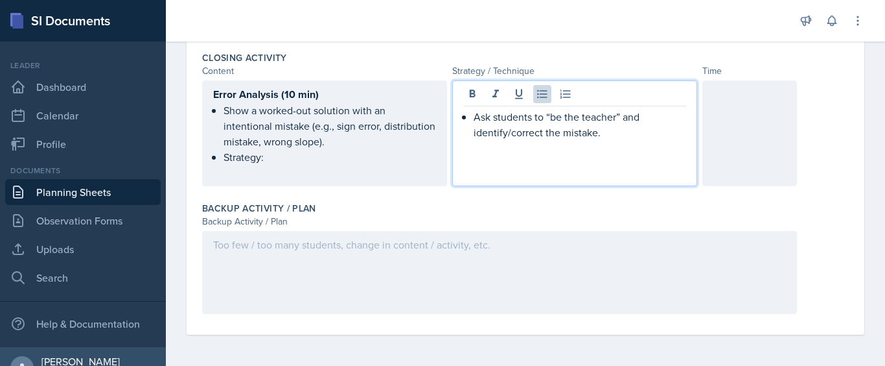
click at [474, 116] on li "Ask students to “be the teacher” and identify/correct the mistake." at bounding box center [580, 124] width 213 height 31
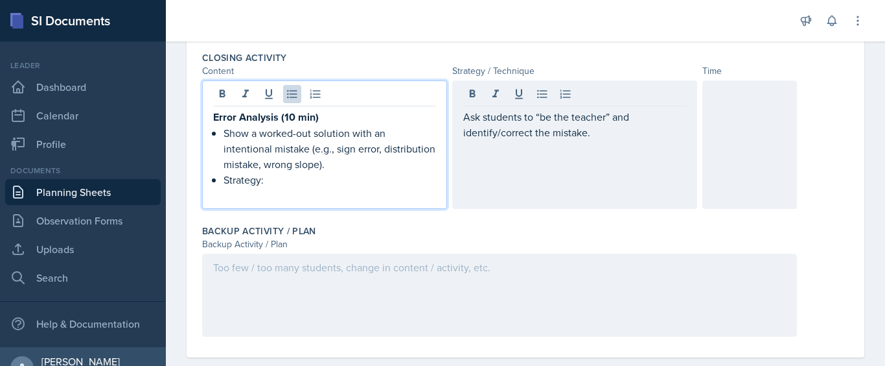
scroll to position [734, 0]
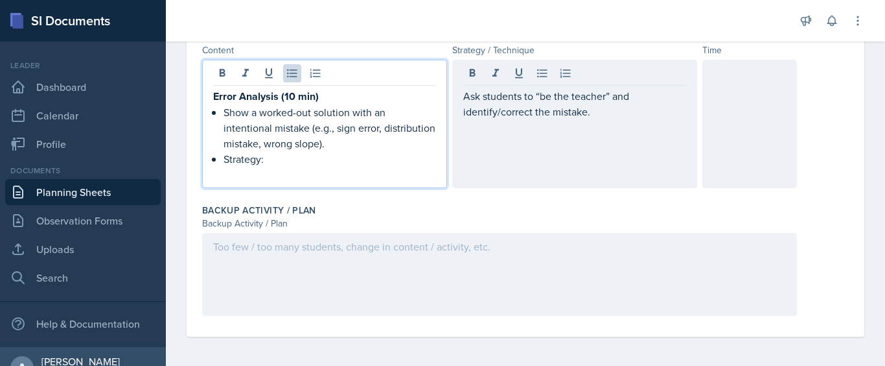
drag, startPoint x: 272, startPoint y: 161, endPoint x: 214, endPoint y: 163, distance: 57.7
click at [224, 163] on li "Strategy:" at bounding box center [330, 159] width 213 height 16
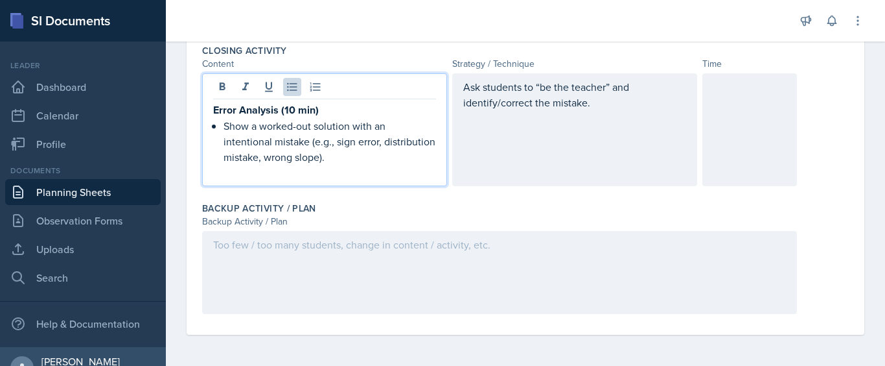
scroll to position [721, 0]
click at [322, 114] on p "Error Analysis (10 min)" at bounding box center [324, 110] width 223 height 16
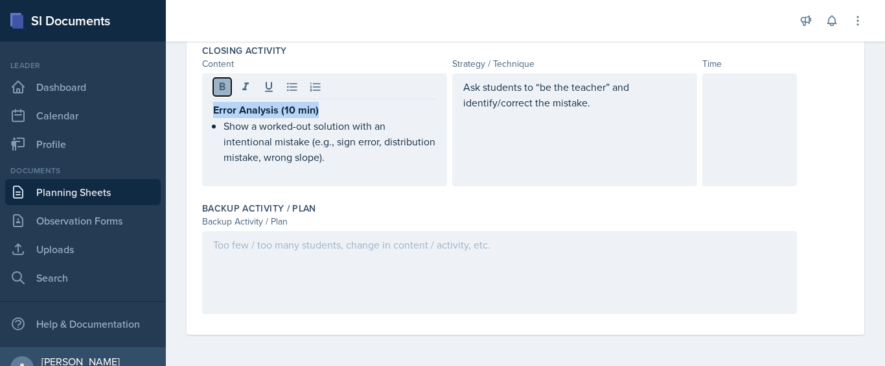
click at [218, 91] on icon at bounding box center [222, 86] width 13 height 13
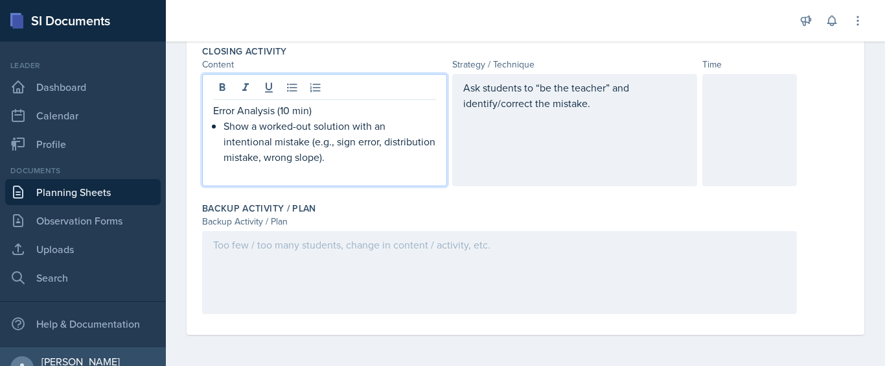
click at [314, 115] on p "Error Analysis (10 min)" at bounding box center [324, 110] width 223 height 16
click at [308, 111] on p "Error Analysis (10 min" at bounding box center [324, 110] width 223 height 16
drag, startPoint x: 308, startPoint y: 111, endPoint x: 281, endPoint y: 110, distance: 26.6
click at [281, 110] on p "Error Analysis (10 min" at bounding box center [324, 110] width 223 height 16
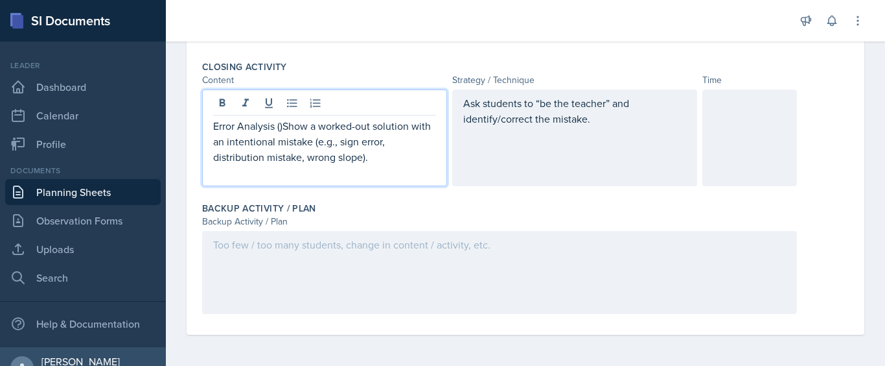
scroll to position [705, 0]
click at [703, 136] on div at bounding box center [750, 137] width 95 height 97
click at [289, 115] on div "Error Analysis ()Show a worked-out solution with an intentional mistake (e.g., …" at bounding box center [324, 137] width 245 height 97
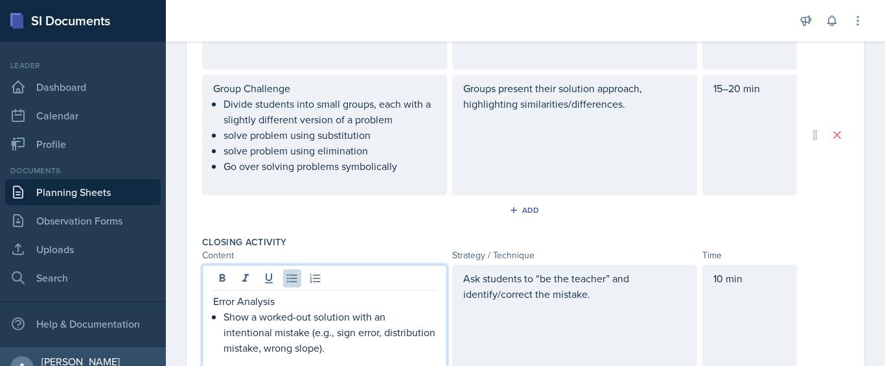
scroll to position [580, 0]
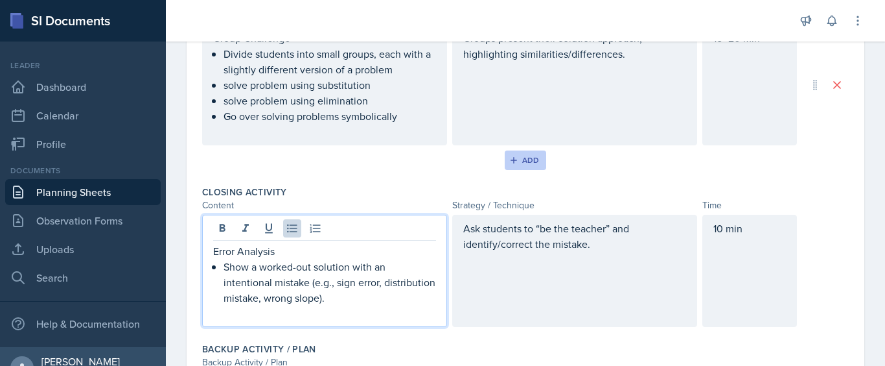
click at [532, 165] on button "Add" at bounding box center [526, 159] width 42 height 19
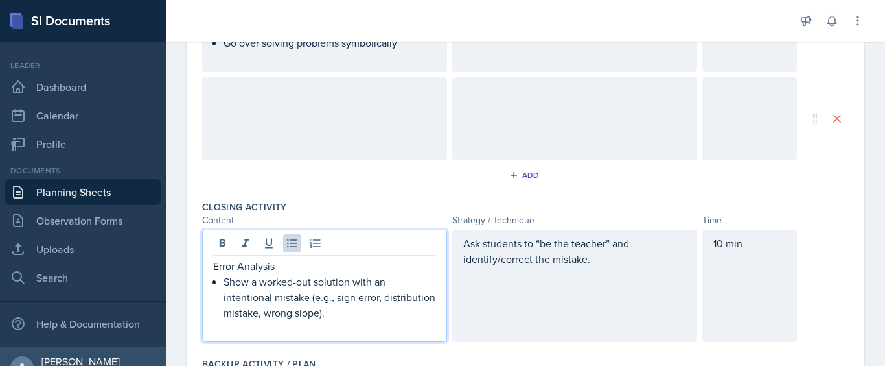
scroll to position [675, 0]
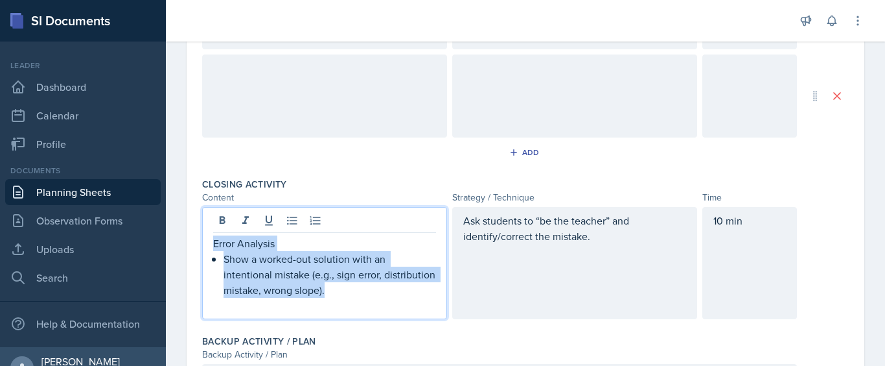
drag, startPoint x: 387, startPoint y: 295, endPoint x: 182, endPoint y: 237, distance: 213.4
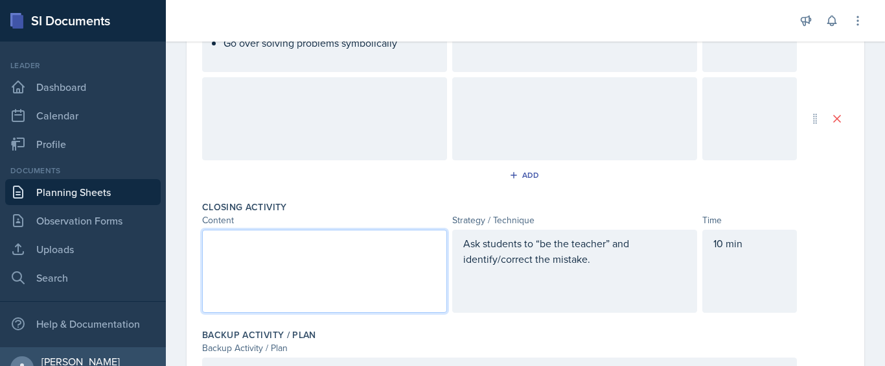
click at [256, 97] on div at bounding box center [324, 118] width 245 height 83
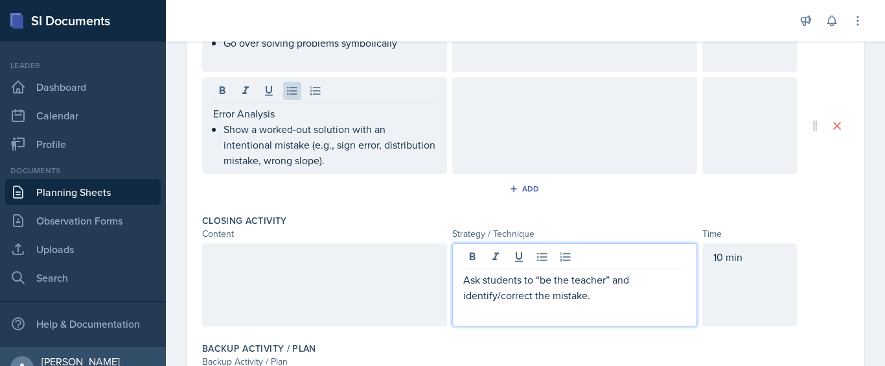
drag, startPoint x: 598, startPoint y: 283, endPoint x: 451, endPoint y: 279, distance: 146.5
click at [452, 279] on div "Ask students to “be the teacher” and identify/correct the mistake." at bounding box center [574, 284] width 245 height 83
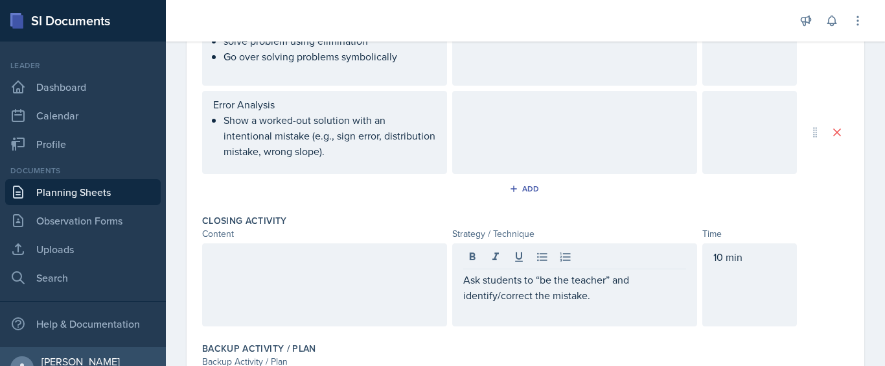
drag, startPoint x: 451, startPoint y: 279, endPoint x: 462, endPoint y: 280, distance: 10.5
click at [462, 280] on div "Ask students to “be the teacher” and identify/correct the mistake." at bounding box center [574, 284] width 245 height 83
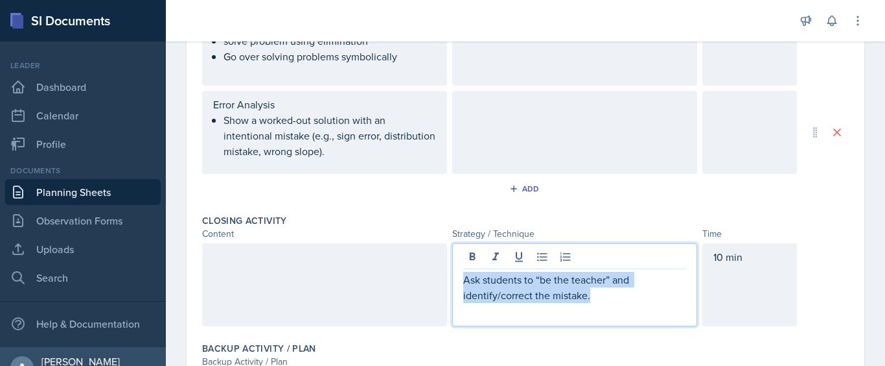
drag, startPoint x: 462, startPoint y: 280, endPoint x: 626, endPoint y: 296, distance: 165.4
click at [626, 296] on p "Ask students to “be the teacher” and identify/correct the mistake." at bounding box center [574, 287] width 223 height 31
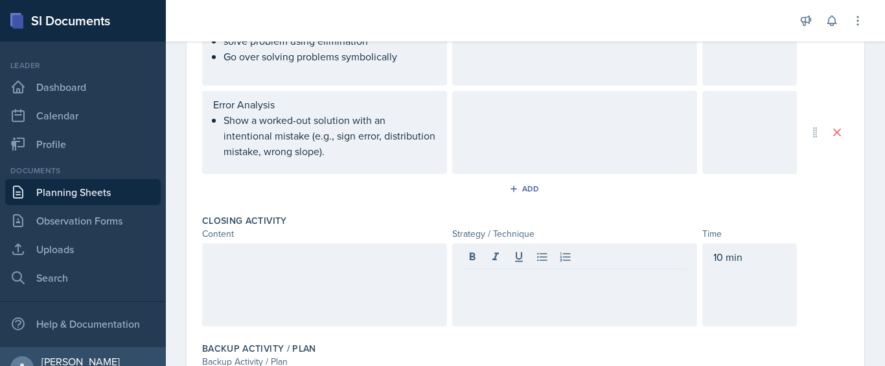
click at [513, 115] on div at bounding box center [574, 132] width 245 height 83
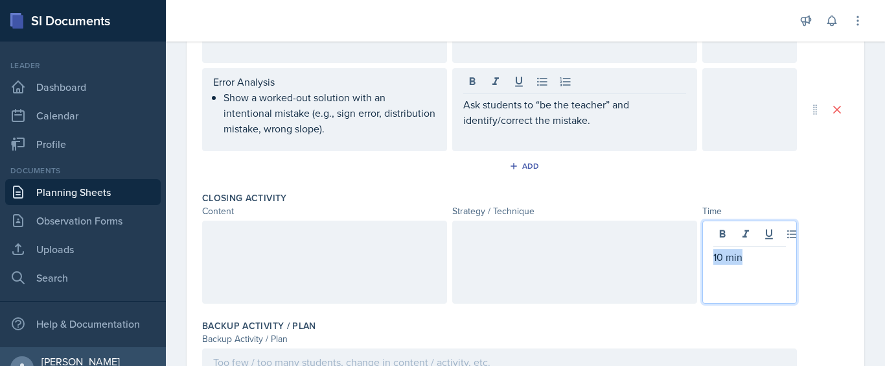
drag, startPoint x: 742, startPoint y: 237, endPoint x: 745, endPoint y: 259, distance: 22.2
click at [745, 259] on p "10 min" at bounding box center [750, 257] width 73 height 16
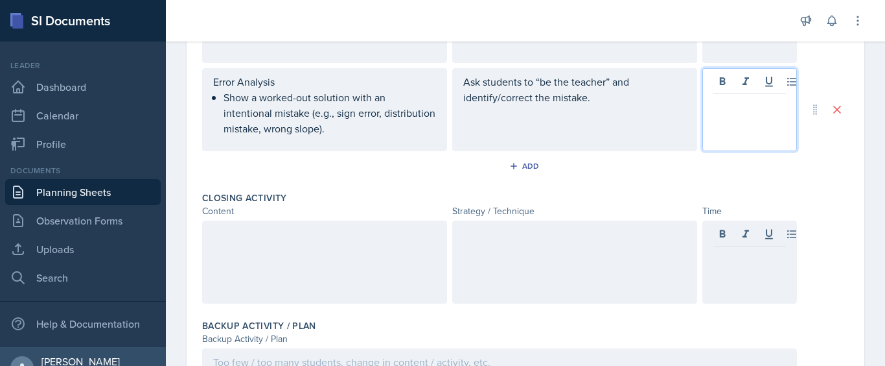
click at [723, 79] on div at bounding box center [750, 109] width 95 height 83
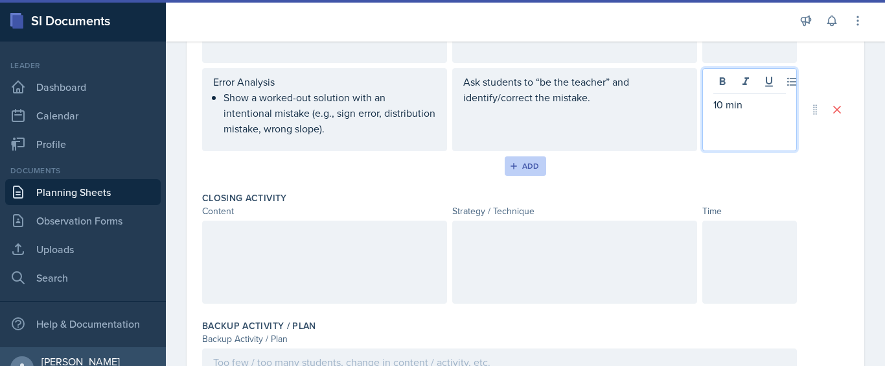
click at [505, 170] on button "Add" at bounding box center [526, 165] width 42 height 19
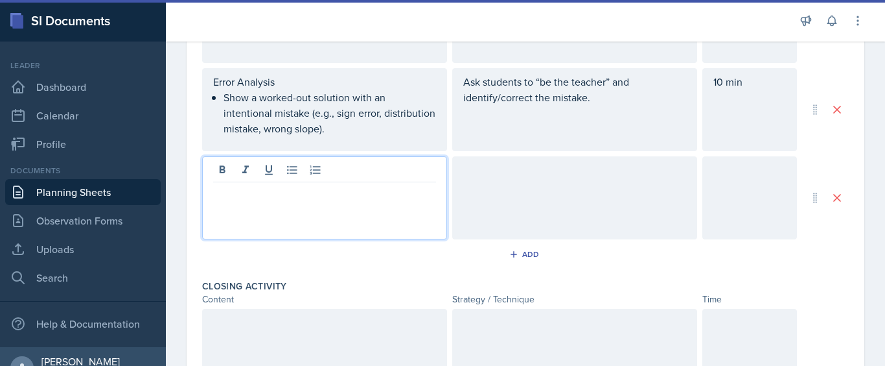
click at [350, 171] on div at bounding box center [324, 197] width 245 height 83
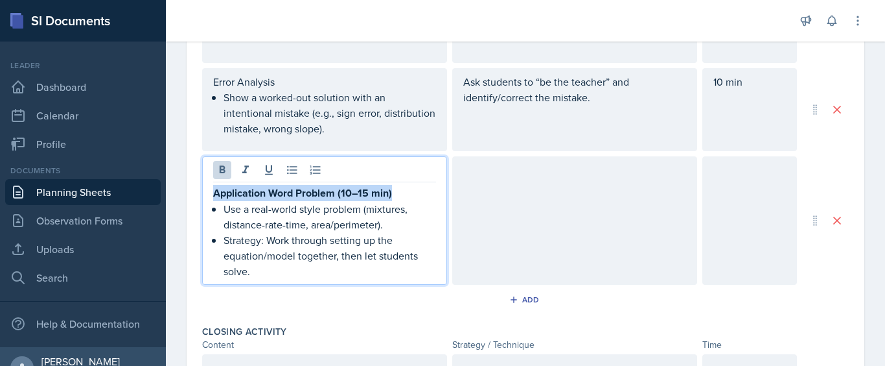
drag, startPoint x: 395, startPoint y: 193, endPoint x: 192, endPoint y: 188, distance: 203.0
click at [192, 188] on div "Date [DATE] [DATE] 31 1 2 3 4 5 6 7 8 9 10 11 12 13 14 15 16 17 18 19 20 21 22 …" at bounding box center [526, 12] width 678 height 1145
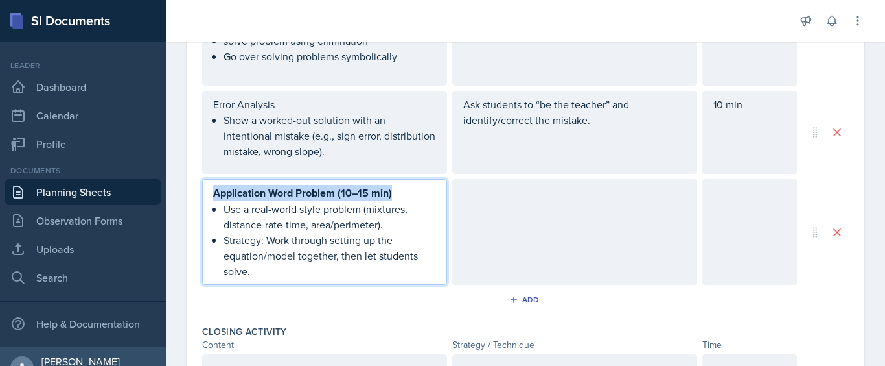
click at [247, 198] on strong "Application Word Problem (10–15 min)" at bounding box center [302, 192] width 179 height 15
click at [364, 217] on p "Use a real-world style problem (mixtures, distance-rate-time, area/perimeter)." at bounding box center [330, 216] width 213 height 31
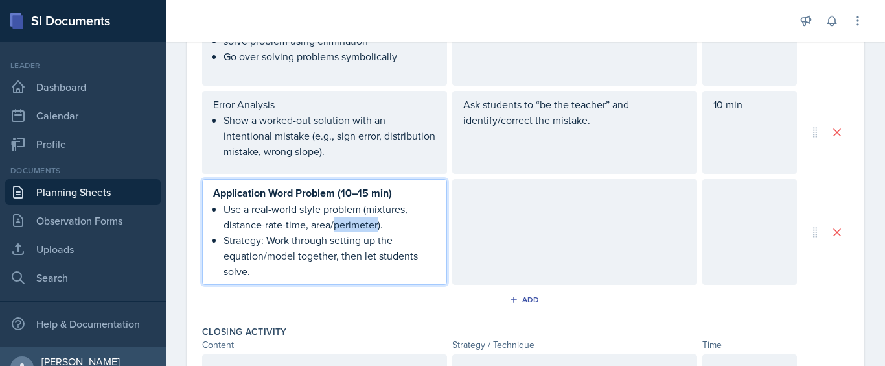
click at [364, 217] on p "Use a real-world style problem (mixtures, distance-rate-time, area/perimeter)." at bounding box center [330, 216] width 213 height 31
click at [285, 211] on p "Use a real-world style problem (mixtures, distance-rate-time, area/perimeter)." at bounding box center [330, 216] width 213 height 31
click at [245, 169] on div "Error Analysis Show a worked-out solution with an intentional mistake (e.g., si…" at bounding box center [324, 132] width 245 height 83
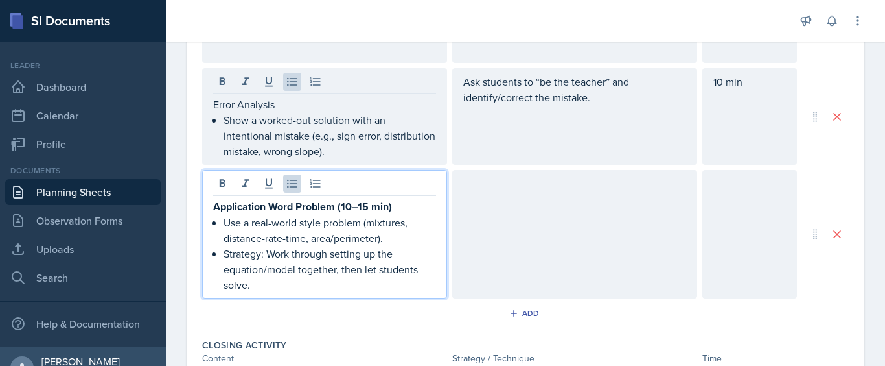
click at [261, 192] on div "Application Word Problem (10–15 min) Use a real-world style problem (mixtures, …" at bounding box center [324, 234] width 245 height 128
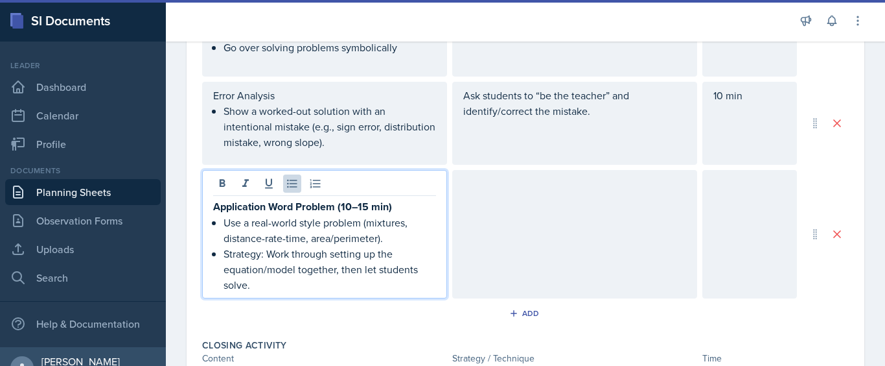
click at [237, 203] on strong "Application Word Problem (10–15 min)" at bounding box center [302, 206] width 179 height 15
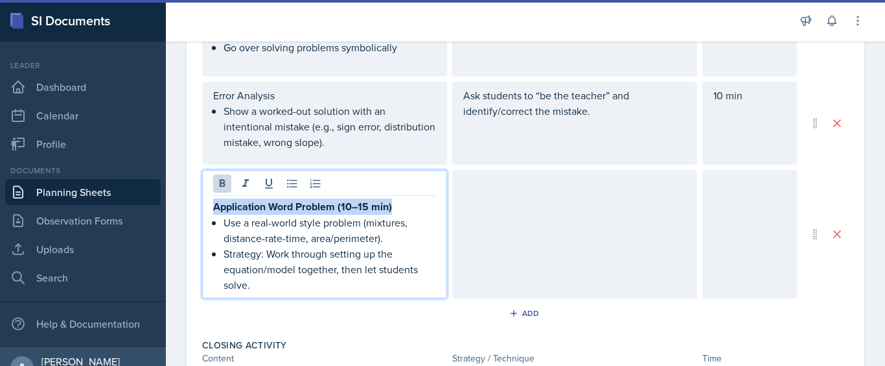
click at [237, 203] on strong "Application Word Problem (10–15 min)" at bounding box center [302, 206] width 179 height 15
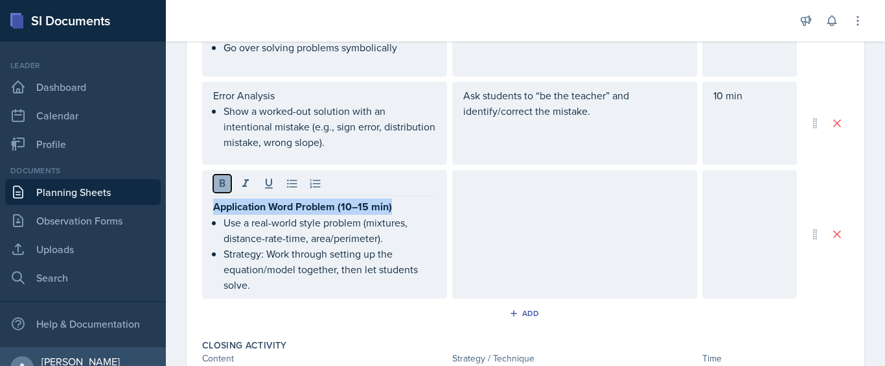
click at [217, 182] on icon at bounding box center [222, 183] width 13 height 13
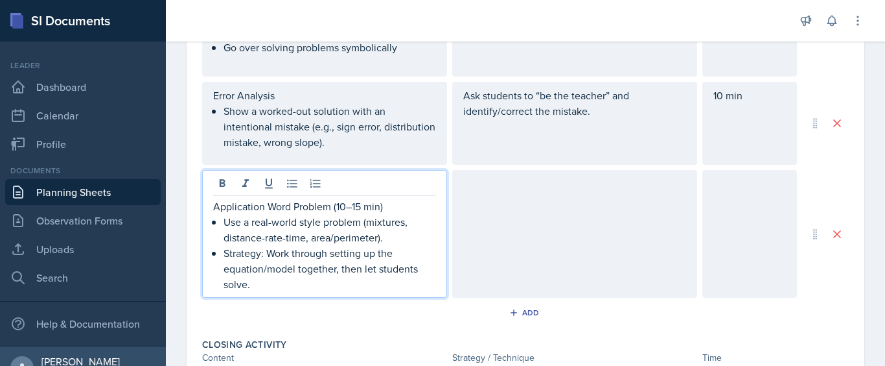
click at [385, 207] on p "Application Word Problem (10–15 min)" at bounding box center [324, 206] width 223 height 16
drag, startPoint x: 385, startPoint y: 207, endPoint x: 338, endPoint y: 207, distance: 47.3
click at [338, 207] on p "Application Word Problem (10–15 min)" at bounding box center [324, 206] width 223 height 16
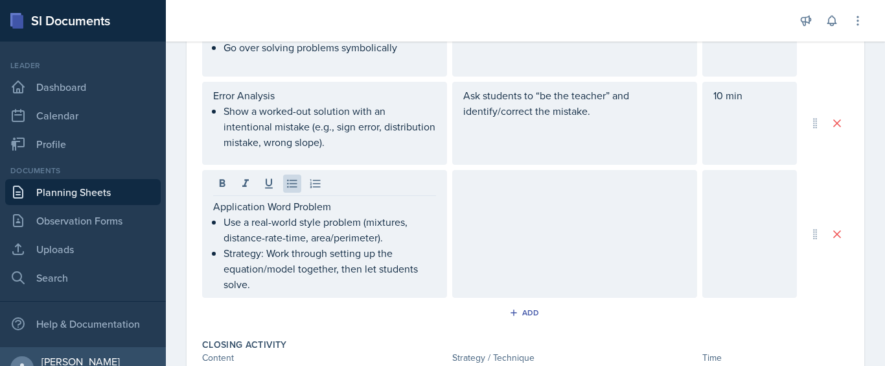
click at [726, 200] on div at bounding box center [750, 234] width 95 height 128
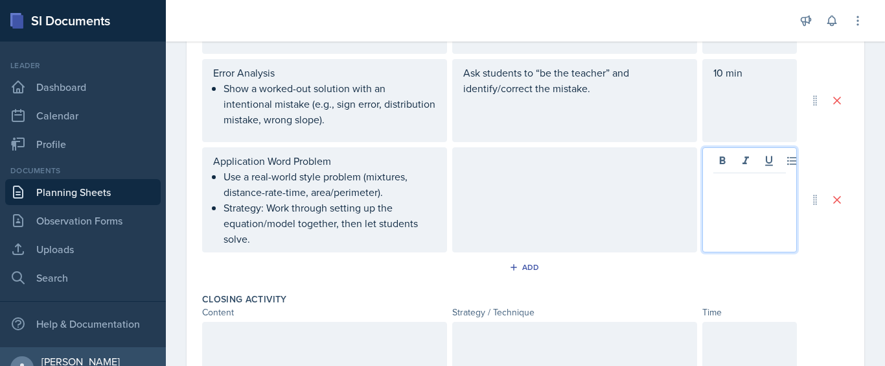
paste div
click at [767, 188] on p "10–15 min)" at bounding box center [750, 184] width 73 height 16
click at [743, 201] on p at bounding box center [755, 199] width 62 height 16
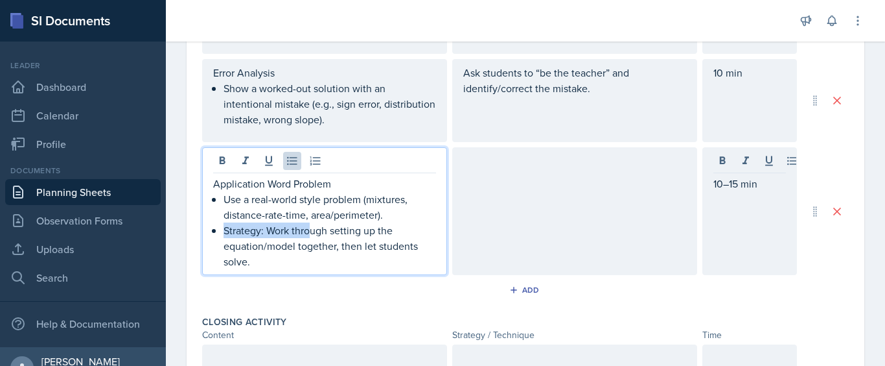
drag, startPoint x: 313, startPoint y: 236, endPoint x: 211, endPoint y: 237, distance: 102.4
click at [211, 237] on div "Application Word Problem Use a real-world style problem (mixtures, distance-rat…" at bounding box center [324, 211] width 245 height 128
click at [268, 264] on p "Strategy: Work through setting up the equation/model together, then let student…" at bounding box center [330, 245] width 213 height 47
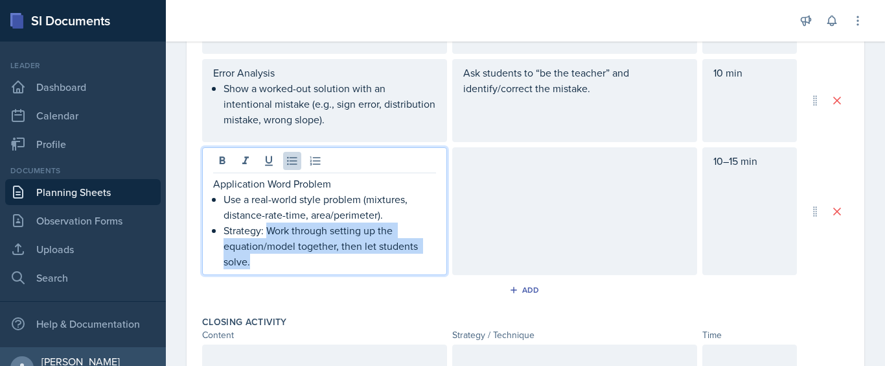
drag, startPoint x: 268, startPoint y: 264, endPoint x: 266, endPoint y: 232, distance: 31.9
click at [266, 232] on p "Strategy: Work through setting up the equation/model together, then let student…" at bounding box center [330, 245] width 213 height 47
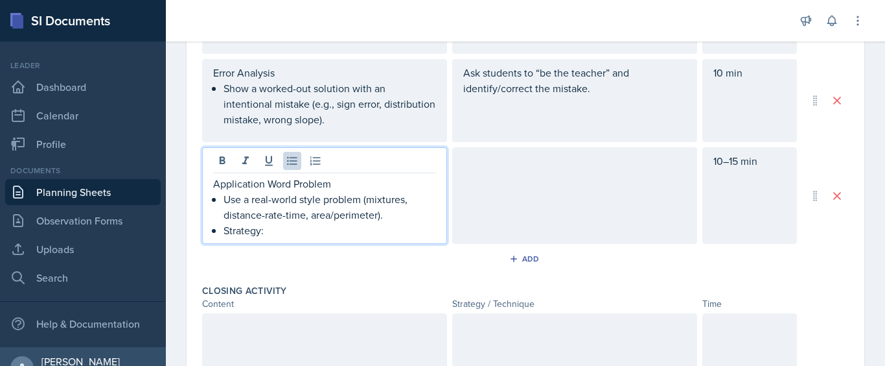
click at [452, 185] on div at bounding box center [574, 195] width 245 height 97
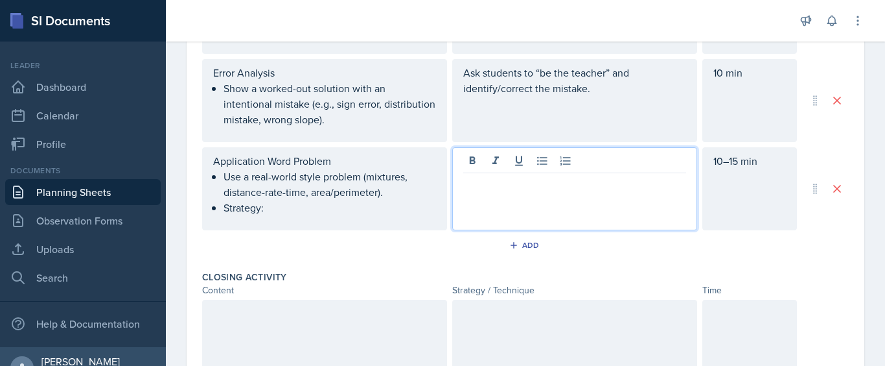
scroll to position [694, 0]
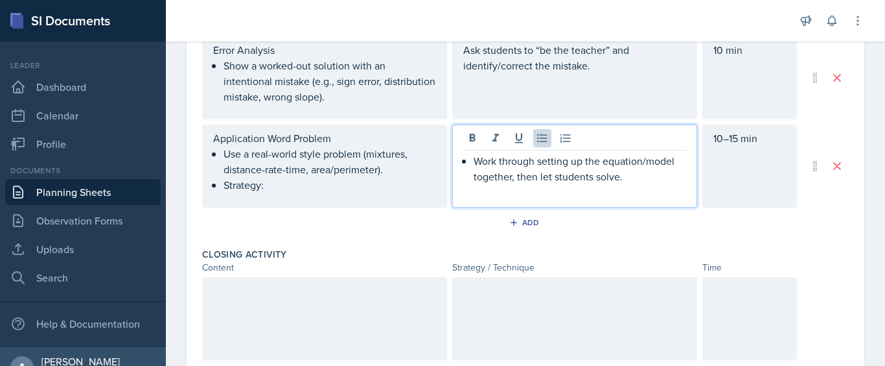
click at [468, 164] on div "Work through setting up the equation/model together, then let students solve." at bounding box center [574, 176] width 223 height 47
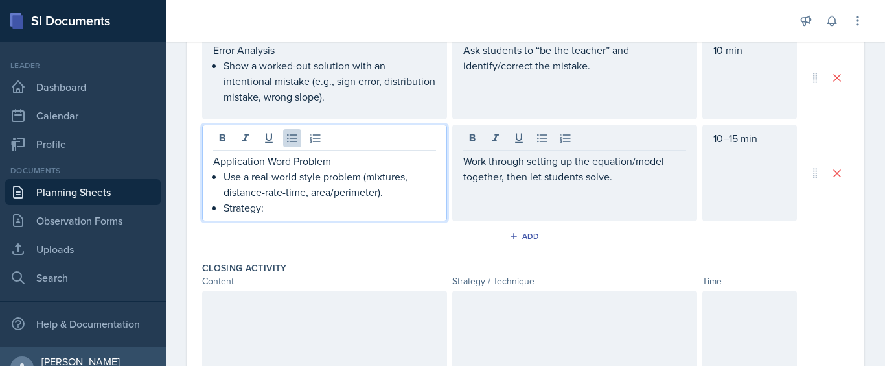
click at [279, 186] on div "Application Word Problem Use a real-world style problem (mixtures, distance-rat…" at bounding box center [324, 184] width 223 height 62
click at [279, 186] on p "Use a real-world style problem (mixtures, distance-rate-time, area/perimeter)." at bounding box center [330, 184] width 213 height 31
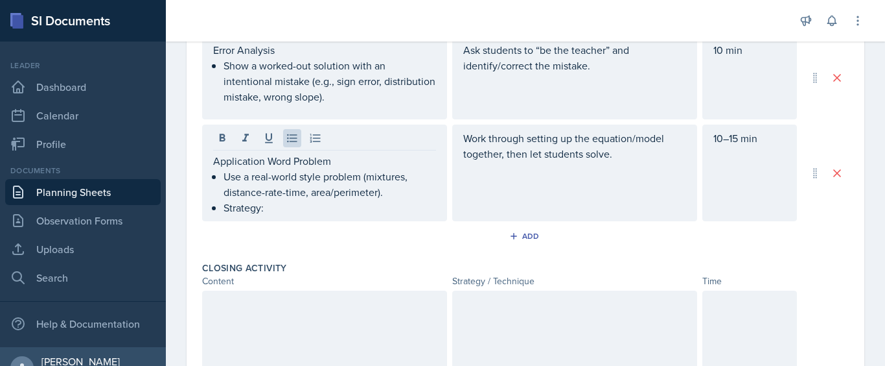
click at [274, 217] on div "Application Word Problem Use a real-world style problem (mixtures, distance-rat…" at bounding box center [324, 172] width 245 height 97
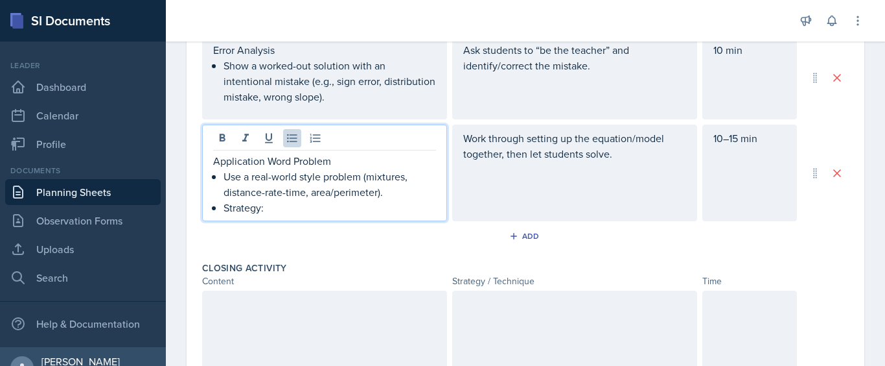
click at [269, 205] on p "Strategy:" at bounding box center [330, 208] width 213 height 16
drag, startPoint x: 269, startPoint y: 205, endPoint x: 209, endPoint y: 209, distance: 59.8
click at [209, 209] on div "Application Word Problem Use a real-world style problem (mixtures, distance-rat…" at bounding box center [324, 172] width 245 height 97
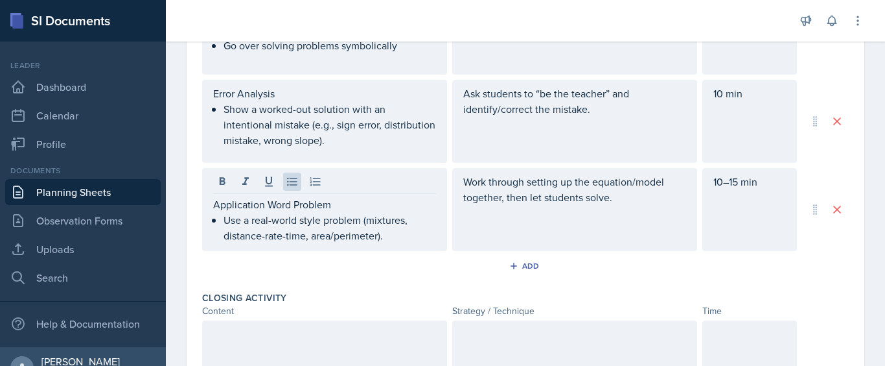
click at [490, 133] on div "Ask students to “be the teacher” and identify/correct the mistake." at bounding box center [574, 121] width 245 height 83
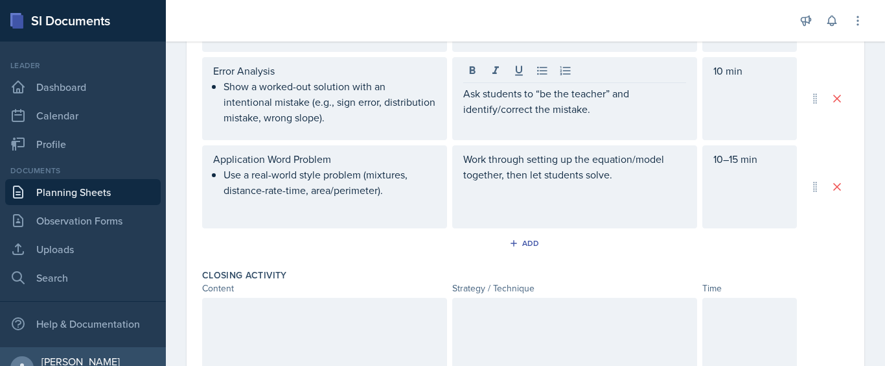
click at [537, 139] on div "Ask students to “be the teacher” and identify/correct the mistake." at bounding box center [574, 98] width 245 height 83
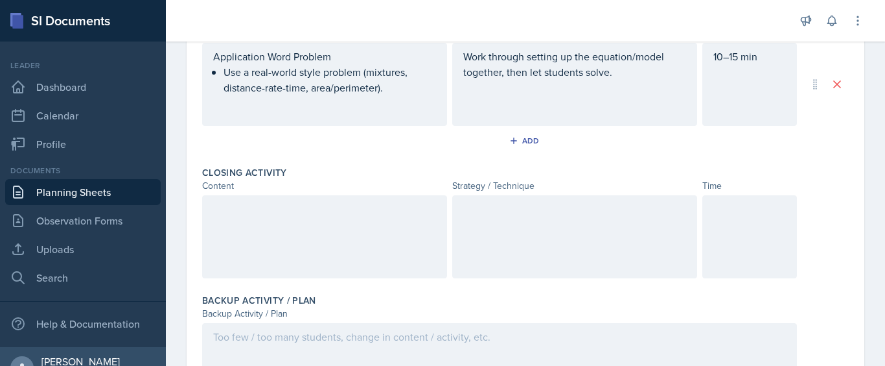
scroll to position [814, 0]
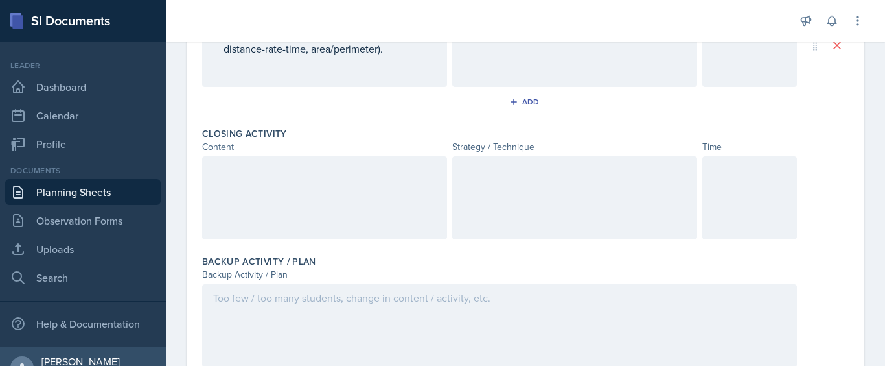
click at [308, 207] on div at bounding box center [324, 197] width 245 height 83
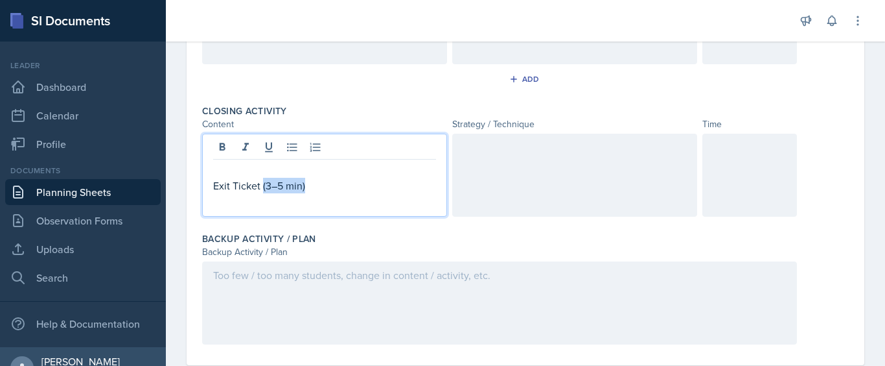
drag, startPoint x: 312, startPoint y: 191, endPoint x: 263, endPoint y: 189, distance: 48.7
click at [263, 189] on p "Exit Ticket (3–5 min)" at bounding box center [324, 186] width 223 height 16
click at [746, 145] on div at bounding box center [750, 175] width 95 height 83
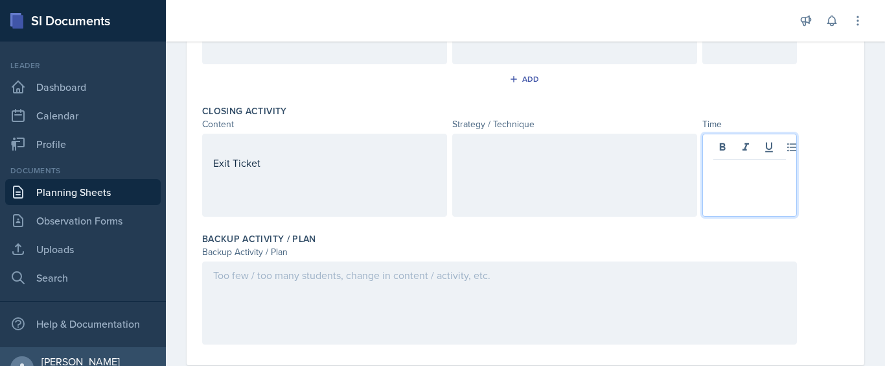
paste div
click at [714, 169] on p "(3–5 min" at bounding box center [750, 170] width 73 height 16
click at [517, 169] on div at bounding box center [574, 154] width 223 height 31
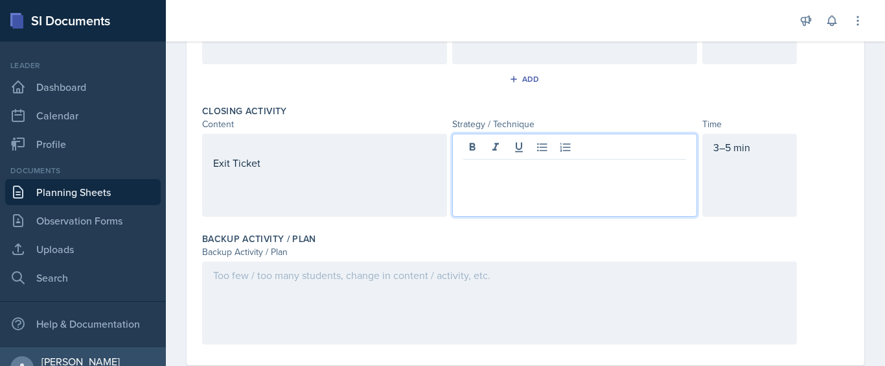
click at [371, 166] on div "Exit Ticket" at bounding box center [324, 154] width 223 height 31
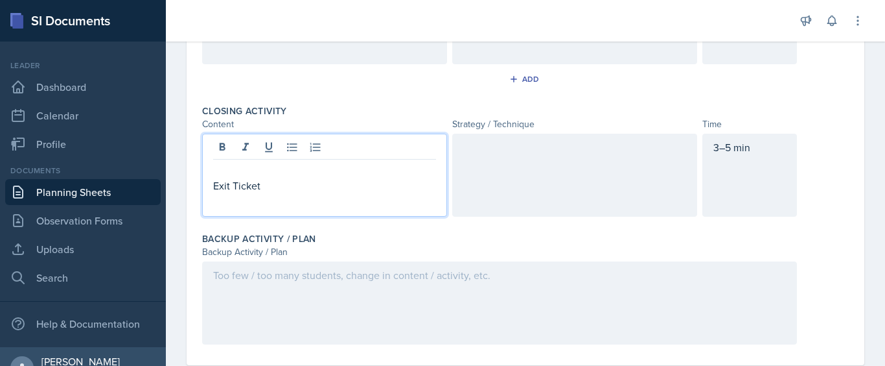
click at [510, 157] on div at bounding box center [574, 175] width 245 height 83
click at [414, 149] on div "Exit Ticket" at bounding box center [324, 175] width 245 height 83
click at [215, 189] on p "Exit Ticket" at bounding box center [324, 186] width 223 height 16
click at [248, 187] on div "Exit Ticket" at bounding box center [324, 175] width 245 height 83
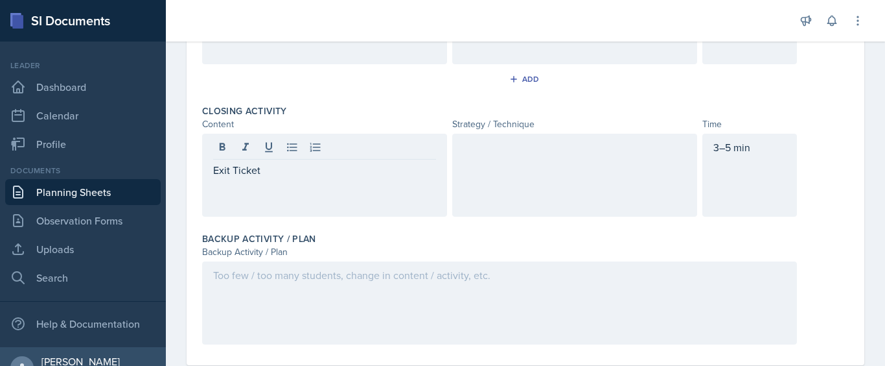
click at [249, 196] on div "Exit Ticket" at bounding box center [324, 175] width 245 height 83
click at [506, 191] on div at bounding box center [574, 175] width 245 height 83
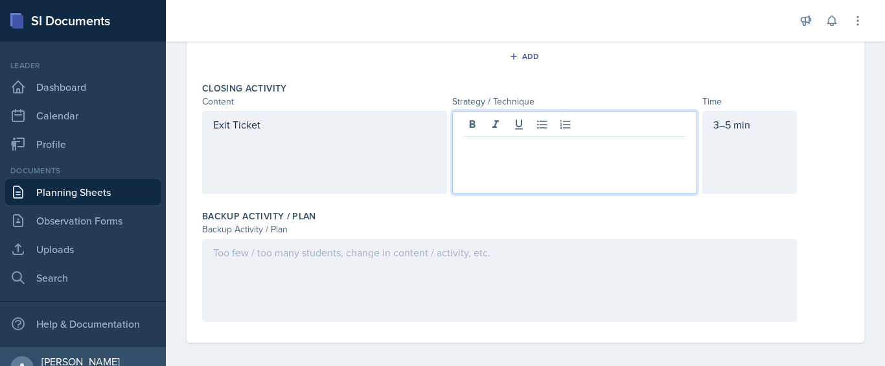
click at [527, 152] on p at bounding box center [574, 147] width 223 height 16
click at [526, 156] on p at bounding box center [574, 163] width 223 height 16
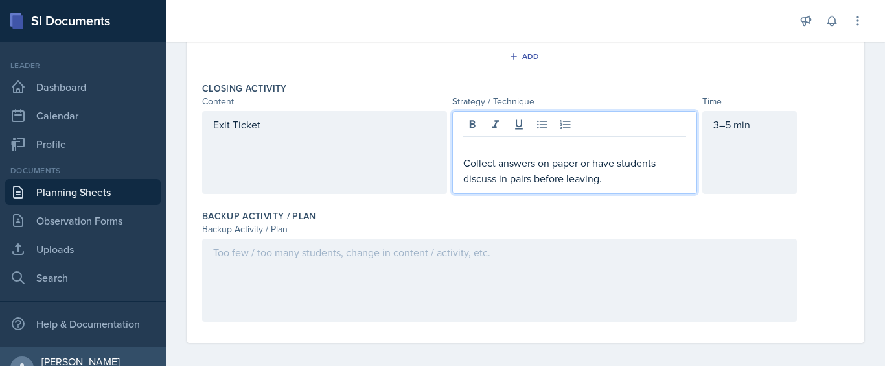
click at [519, 154] on p at bounding box center [574, 147] width 223 height 16
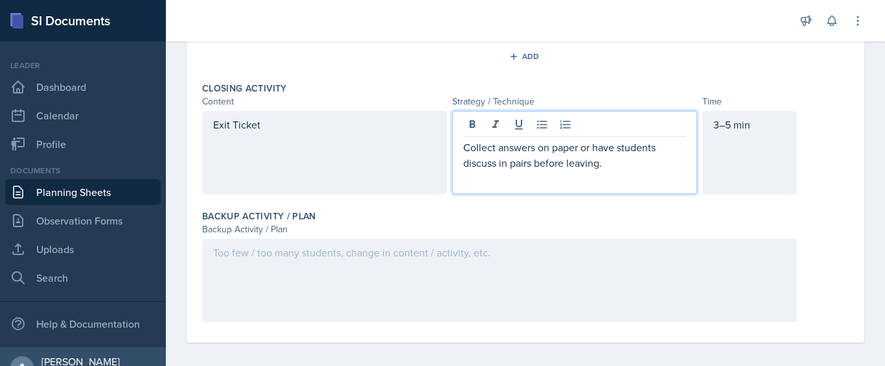
click at [251, 147] on div "Exit Ticket" at bounding box center [324, 152] width 245 height 83
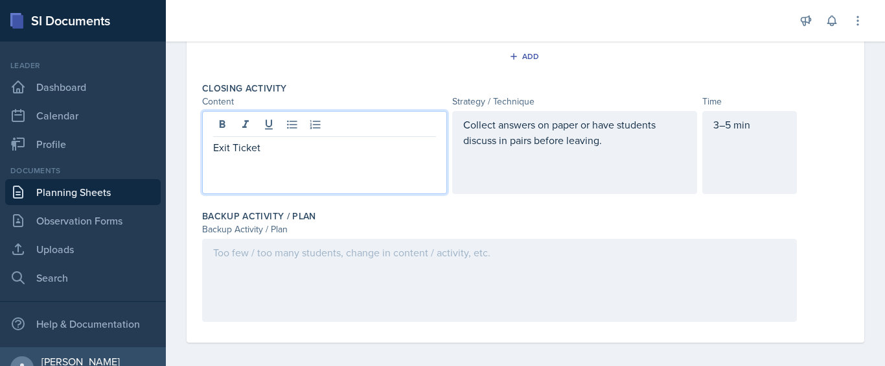
scroll to position [867, 0]
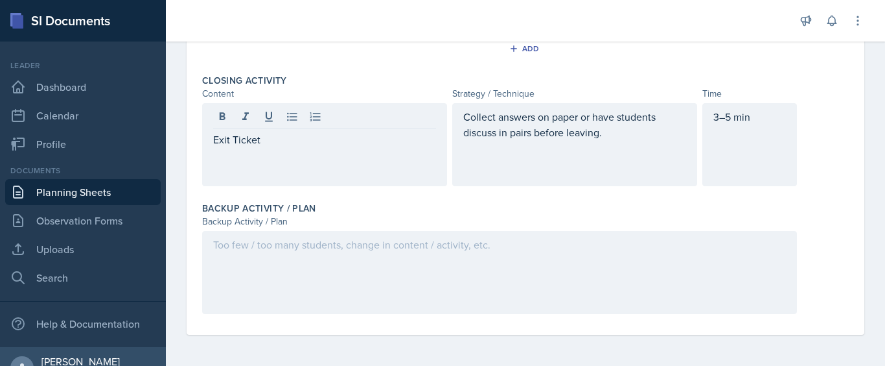
click at [263, 165] on div "Exit Ticket" at bounding box center [324, 144] width 245 height 83
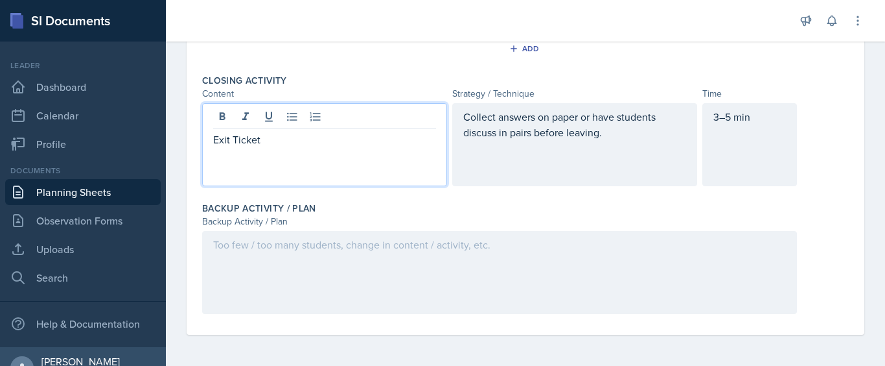
click at [291, 141] on p "Exit Ticket" at bounding box center [324, 140] width 223 height 16
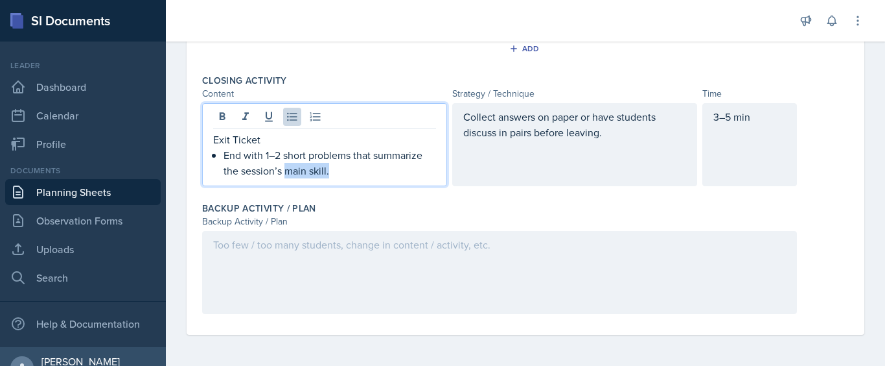
drag, startPoint x: 347, startPoint y: 172, endPoint x: 285, endPoint y: 172, distance: 62.9
click at [285, 172] on p "End with 1–2 short problems that summarize the session’s main skill." at bounding box center [330, 162] width 213 height 31
drag, startPoint x: 329, startPoint y: 178, endPoint x: 224, endPoint y: 174, distance: 105.1
click at [224, 174] on div "Exit Ticket End with 1–2 short problems that summarize the session’s" at bounding box center [324, 144] width 245 height 83
drag, startPoint x: 430, startPoint y: 153, endPoint x: 351, endPoint y: 148, distance: 79.2
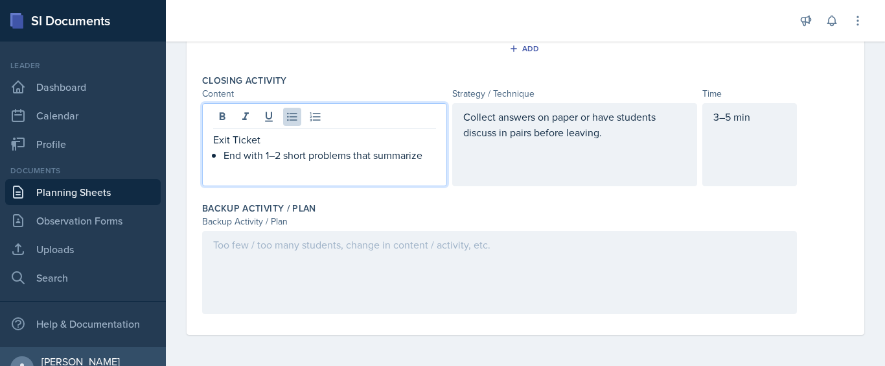
click at [351, 148] on p "End with 1–2 short problems that summarize" at bounding box center [330, 155] width 213 height 16
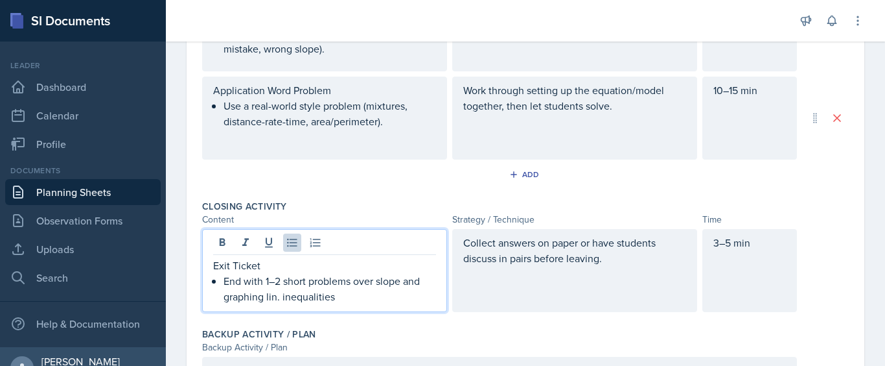
scroll to position [746, 0]
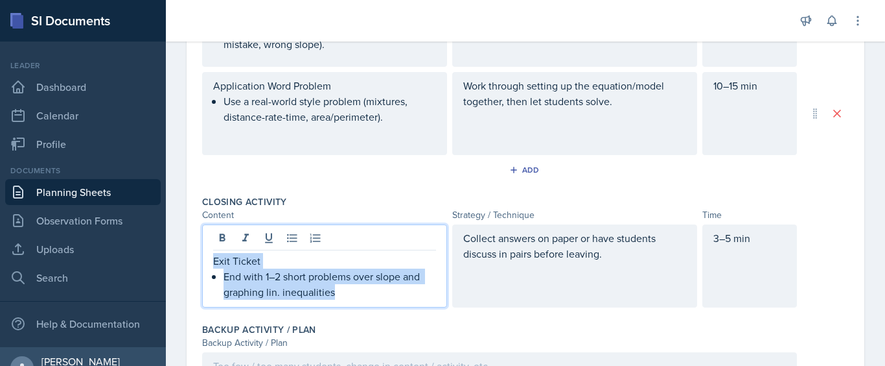
drag, startPoint x: 347, startPoint y: 293, endPoint x: 204, endPoint y: 263, distance: 146.5
click at [204, 263] on div "Exit Ticket End with 1–2 short problems over slope and graphing lin. inequaliti…" at bounding box center [324, 265] width 245 height 83
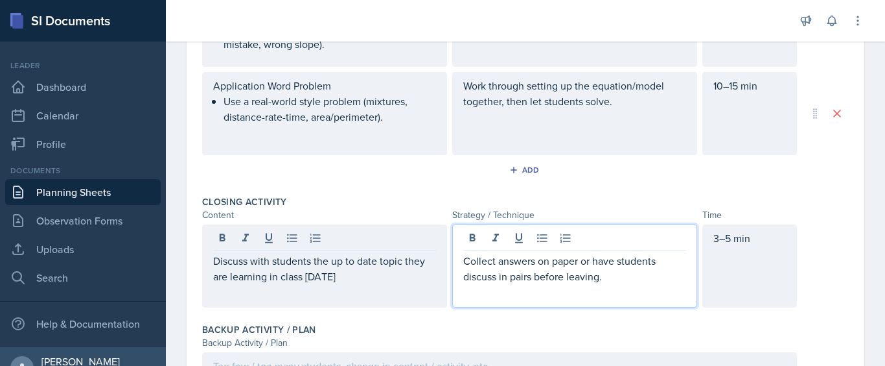
drag, startPoint x: 611, startPoint y: 252, endPoint x: 611, endPoint y: 266, distance: 13.6
click at [611, 266] on p "Collect answers on paper or have students discuss in pairs before leaving." at bounding box center [574, 268] width 223 height 31
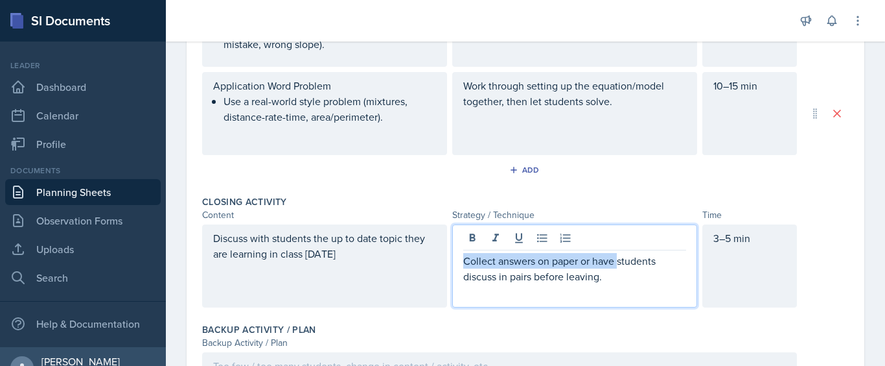
drag, startPoint x: 614, startPoint y: 262, endPoint x: 432, endPoint y: 264, distance: 182.2
click at [432, 264] on div "Discuss with students the up to date topic they are learning in class [DATE] Co…" at bounding box center [499, 265] width 595 height 83
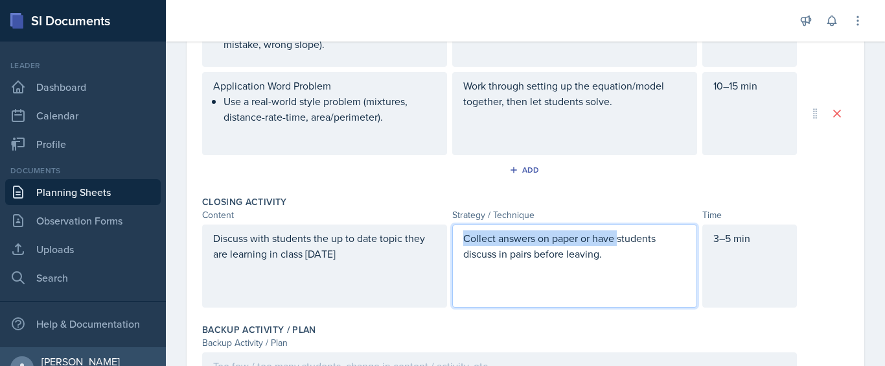
scroll to position [723, 0]
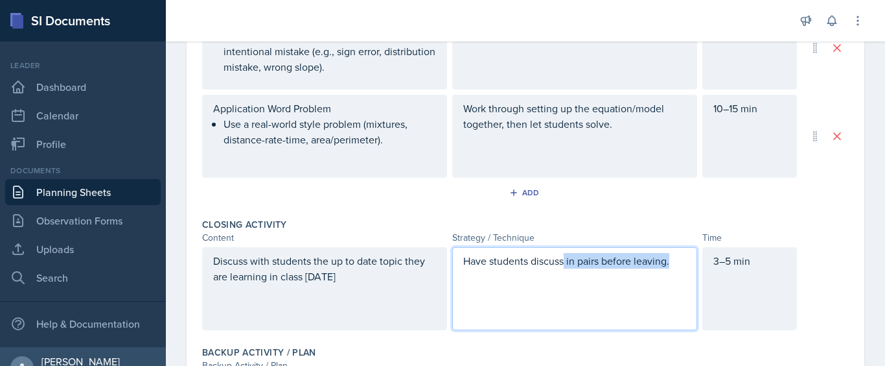
drag, startPoint x: 676, startPoint y: 263, endPoint x: 563, endPoint y: 263, distance: 113.4
click at [563, 263] on p "Have students discuss in pairs before leaving." at bounding box center [574, 261] width 223 height 16
click at [569, 260] on p "Have students discuss" at bounding box center [574, 261] width 223 height 16
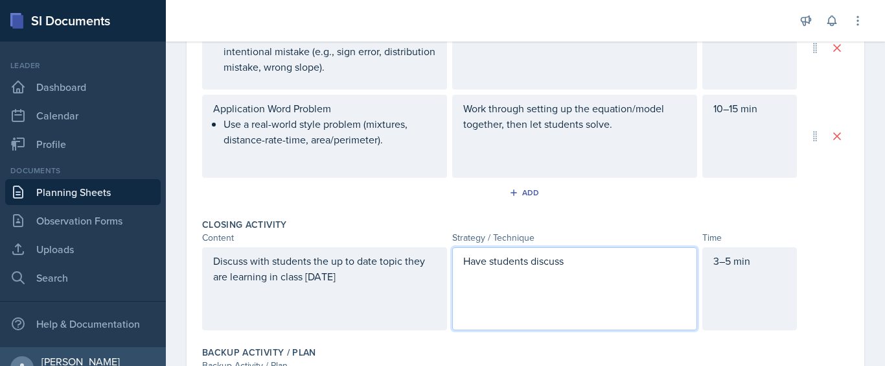
click at [569, 260] on p "Have students discuss" at bounding box center [574, 261] width 223 height 16
click at [574, 272] on div "Have students discuss" at bounding box center [574, 288] width 245 height 83
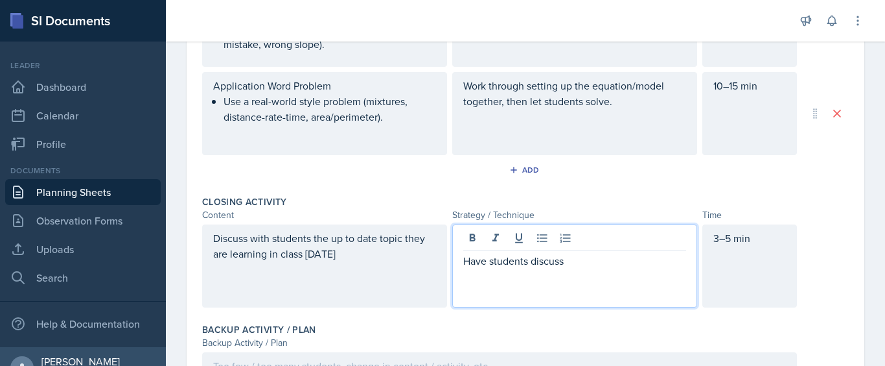
click at [574, 272] on div "Have students discuss" at bounding box center [574, 265] width 245 height 83
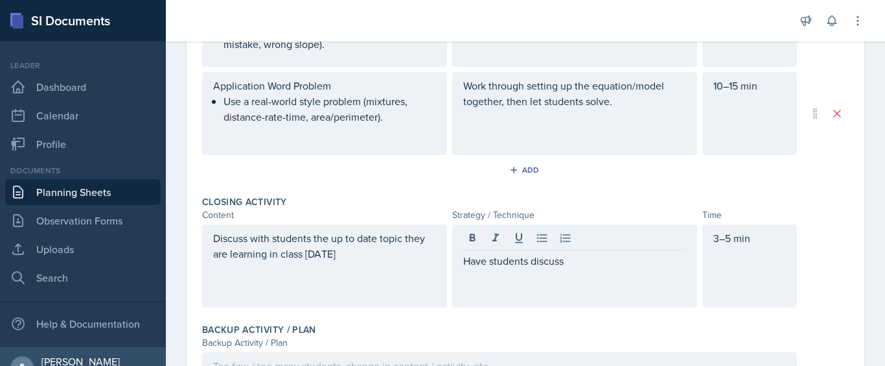
click at [574, 272] on div "Have students discuss" at bounding box center [574, 265] width 245 height 83
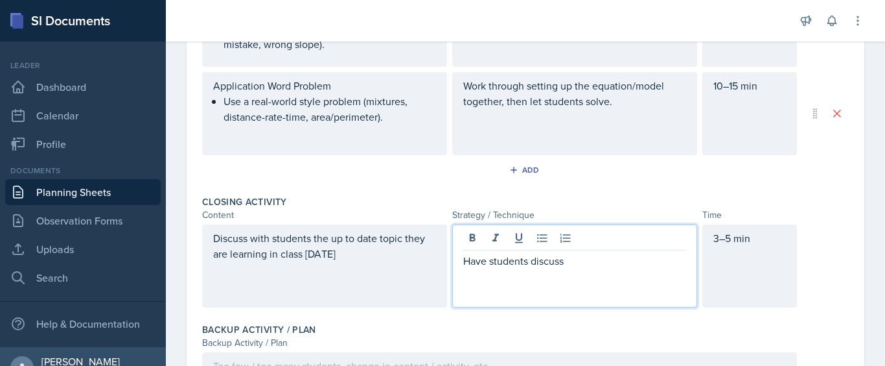
click at [574, 272] on div "Have students discuss" at bounding box center [574, 265] width 245 height 83
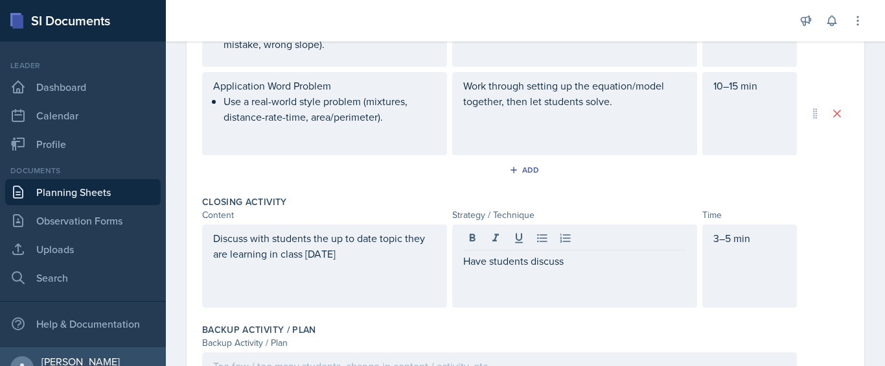
click at [574, 272] on div "Have students discuss" at bounding box center [574, 265] width 245 height 83
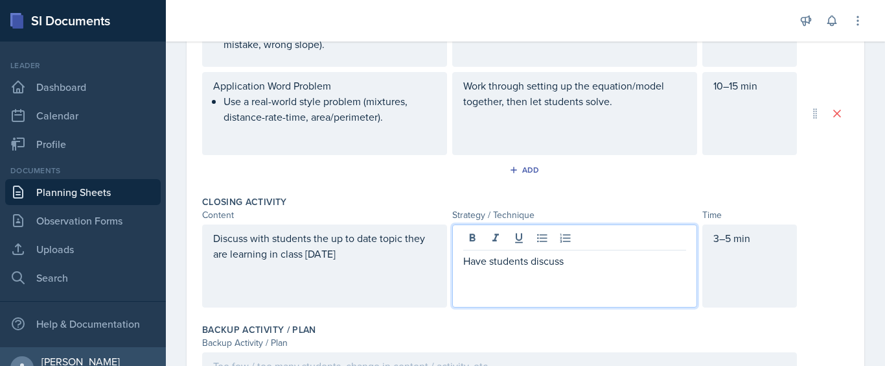
drag, startPoint x: 565, startPoint y: 264, endPoint x: 430, endPoint y: 260, distance: 135.6
click at [430, 260] on div "Discuss with students the up to date topic they are learning in class [DATE] Ha…" at bounding box center [499, 265] width 595 height 83
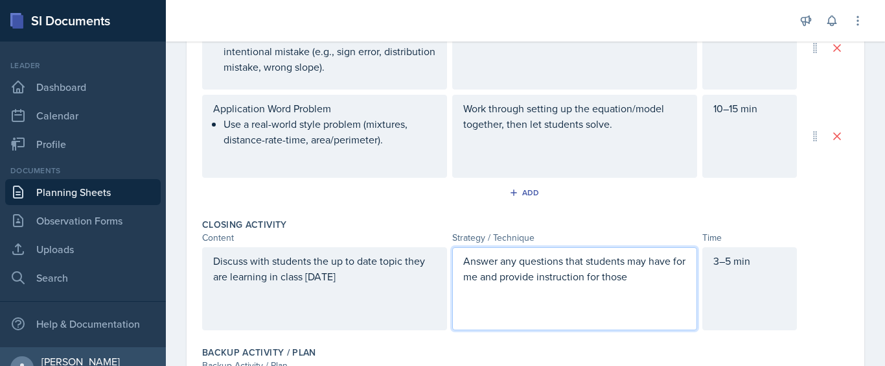
click at [550, 274] on p "Answer any questions that students may have for me and provide instruction for …" at bounding box center [574, 268] width 223 height 31
click at [666, 279] on p "Answer any questions that students may have for me and provide extra instructio…" at bounding box center [574, 268] width 223 height 31
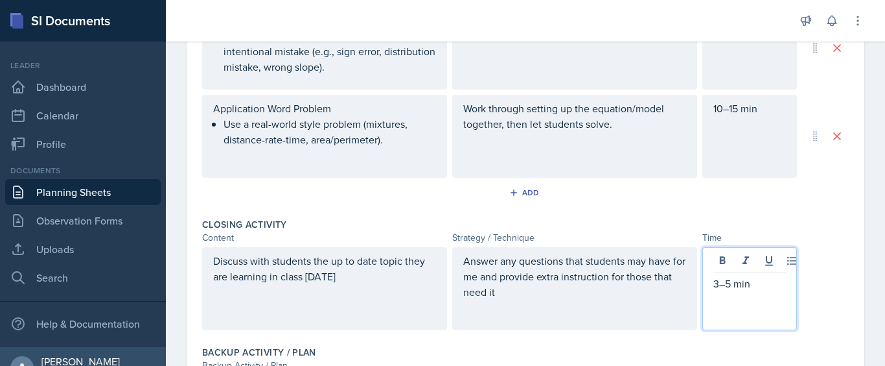
click at [753, 263] on div "3–5 min" at bounding box center [750, 288] width 95 height 83
click at [725, 285] on p "3–5 min" at bounding box center [750, 283] width 73 height 16
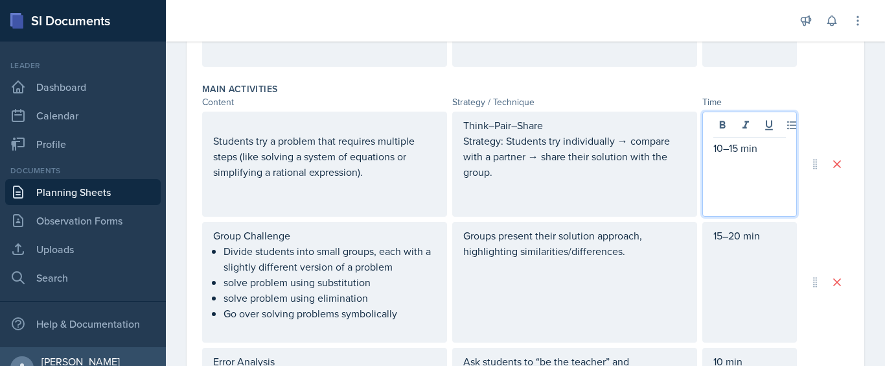
scroll to position [405, 0]
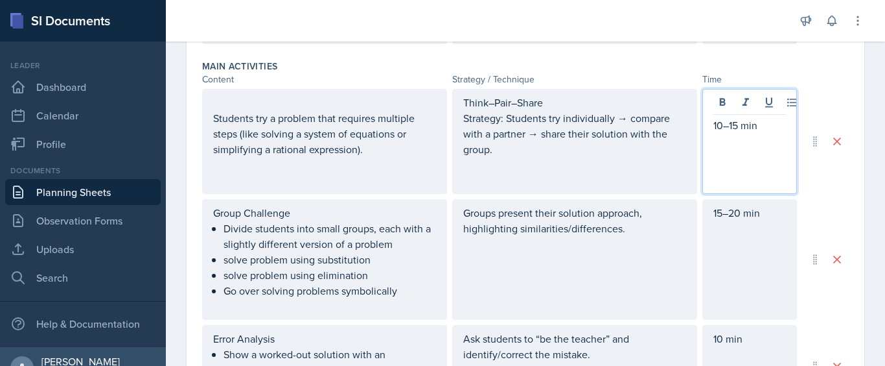
click at [729, 126] on p "10–15 min" at bounding box center [750, 125] width 73 height 16
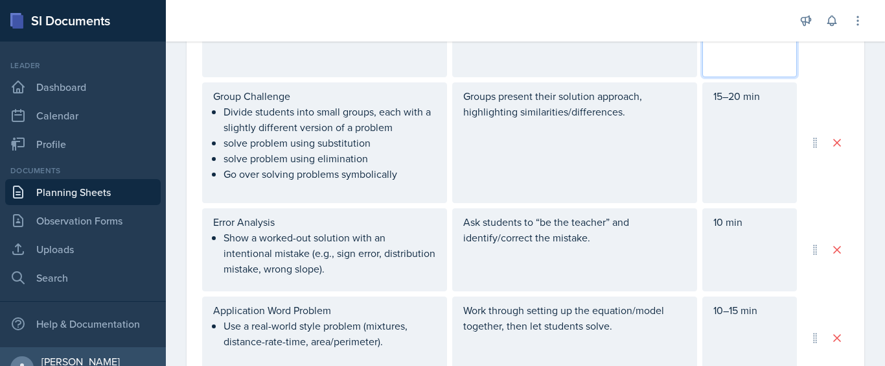
scroll to position [528, 0]
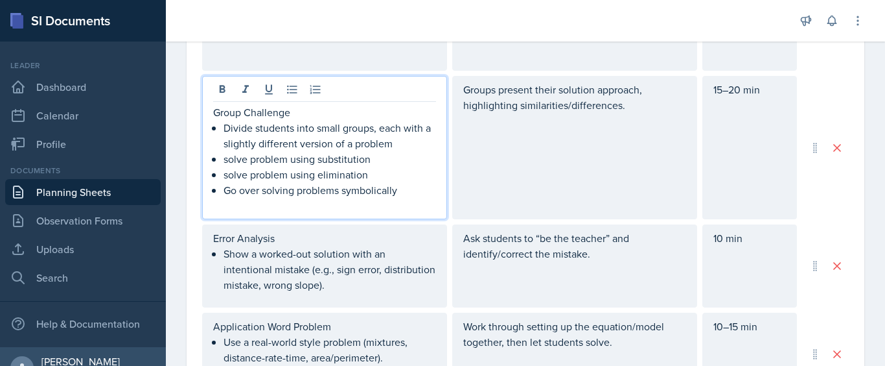
drag, startPoint x: 342, startPoint y: 107, endPoint x: 323, endPoint y: 124, distance: 25.7
click at [323, 124] on p "Divide students into small groups, each with a slightly different version of a …" at bounding box center [330, 135] width 213 height 31
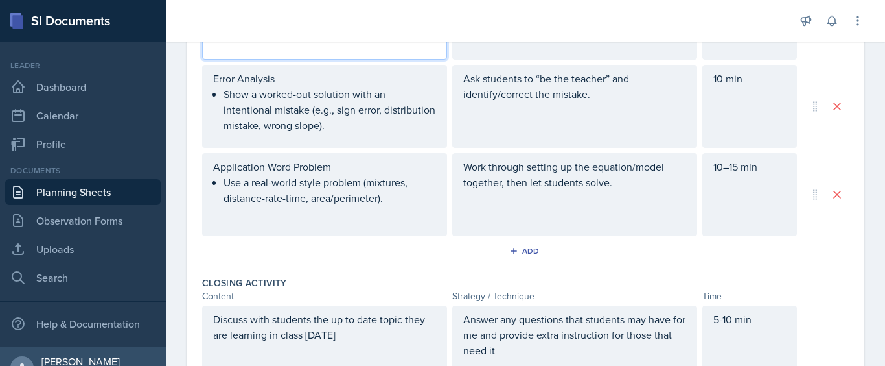
scroll to position [686, 0]
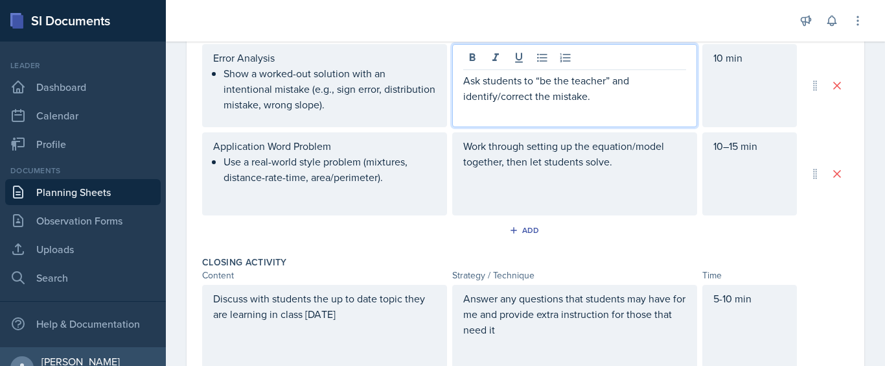
click at [607, 80] on p "Ask students to “be the teacher” and identify/correct the mistake." at bounding box center [574, 88] width 223 height 31
drag, startPoint x: 629, startPoint y: 80, endPoint x: 534, endPoint y: 82, distance: 94.7
click at [534, 82] on p "Ask students to “be the teacher” and identify/correct the mistake." at bounding box center [574, 88] width 223 height 31
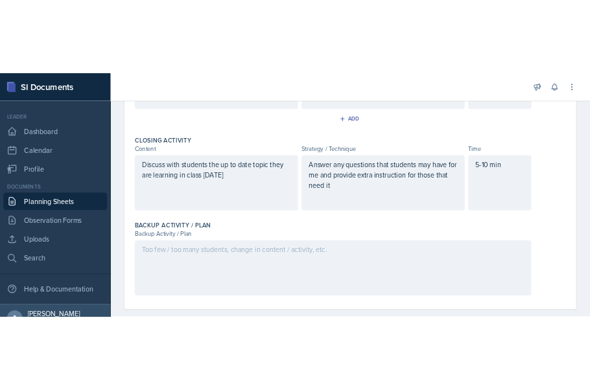
scroll to position [867, 0]
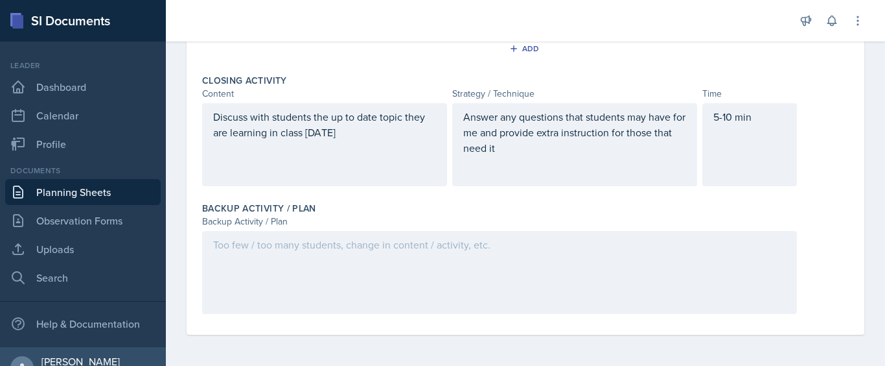
click at [408, 253] on div at bounding box center [499, 272] width 595 height 83
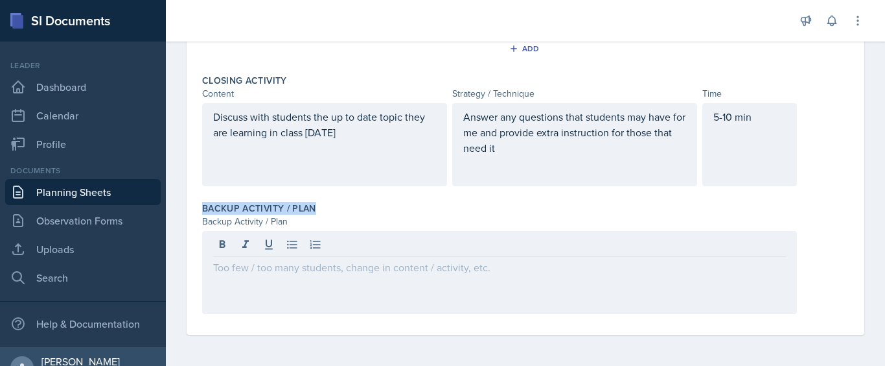
drag, startPoint x: 318, startPoint y: 209, endPoint x: 202, endPoint y: 205, distance: 116.1
copy label "Backup Activity / Plan"
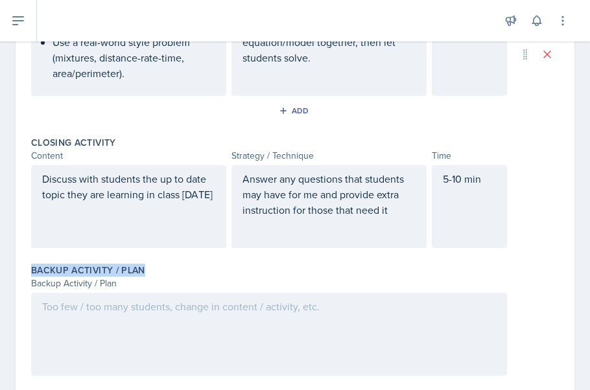
scroll to position [911, 0]
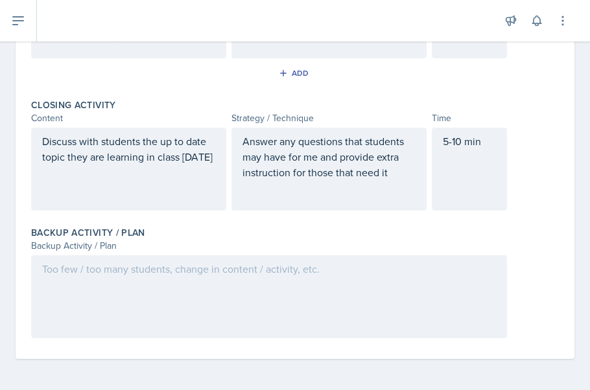
click at [177, 282] on div at bounding box center [269, 296] width 476 height 83
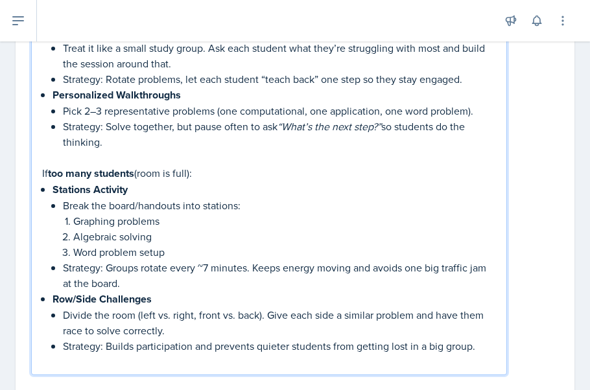
scroll to position [1224, 0]
